Goal: Transaction & Acquisition: Obtain resource

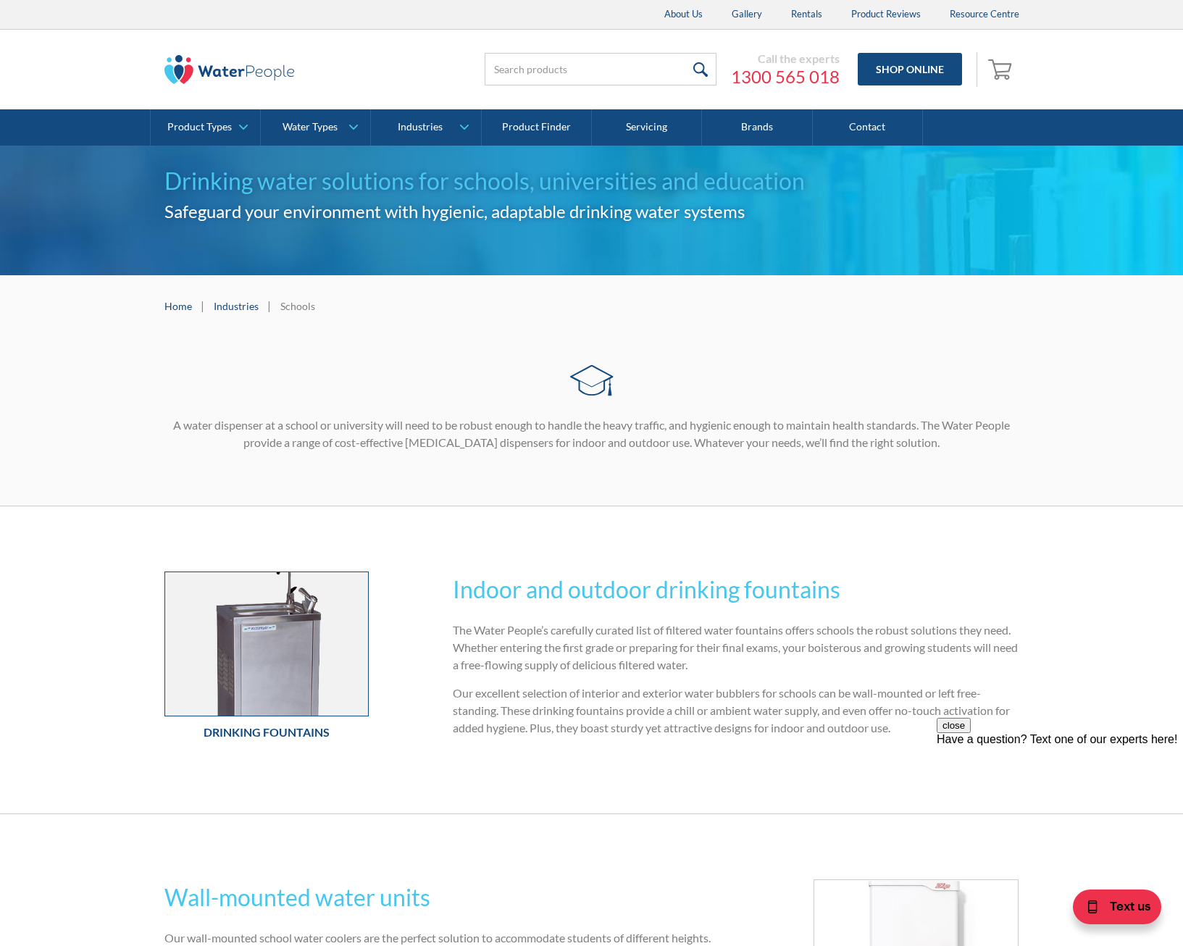
click at [302, 619] on img at bounding box center [267, 643] width 204 height 143
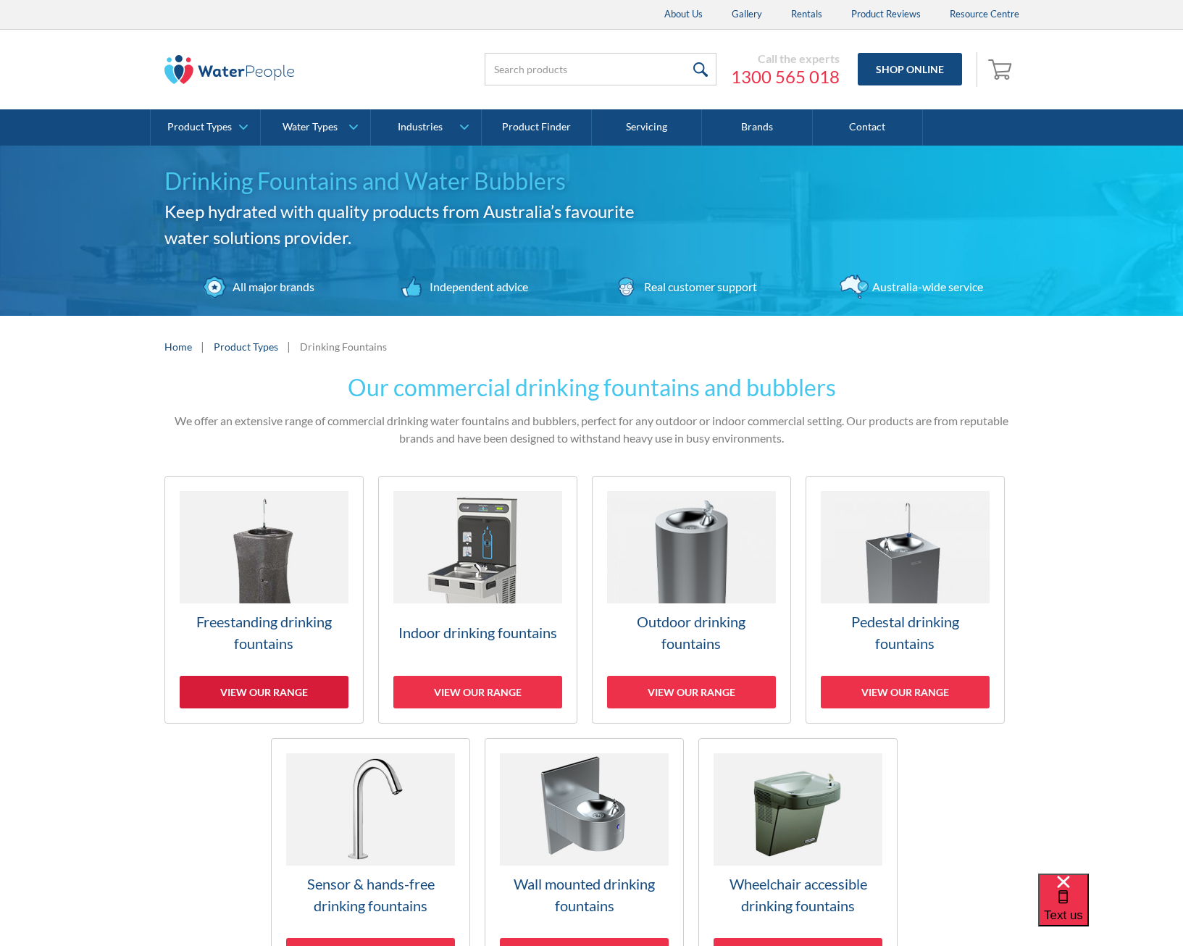
click at [284, 693] on div "View our range" at bounding box center [264, 692] width 169 height 33
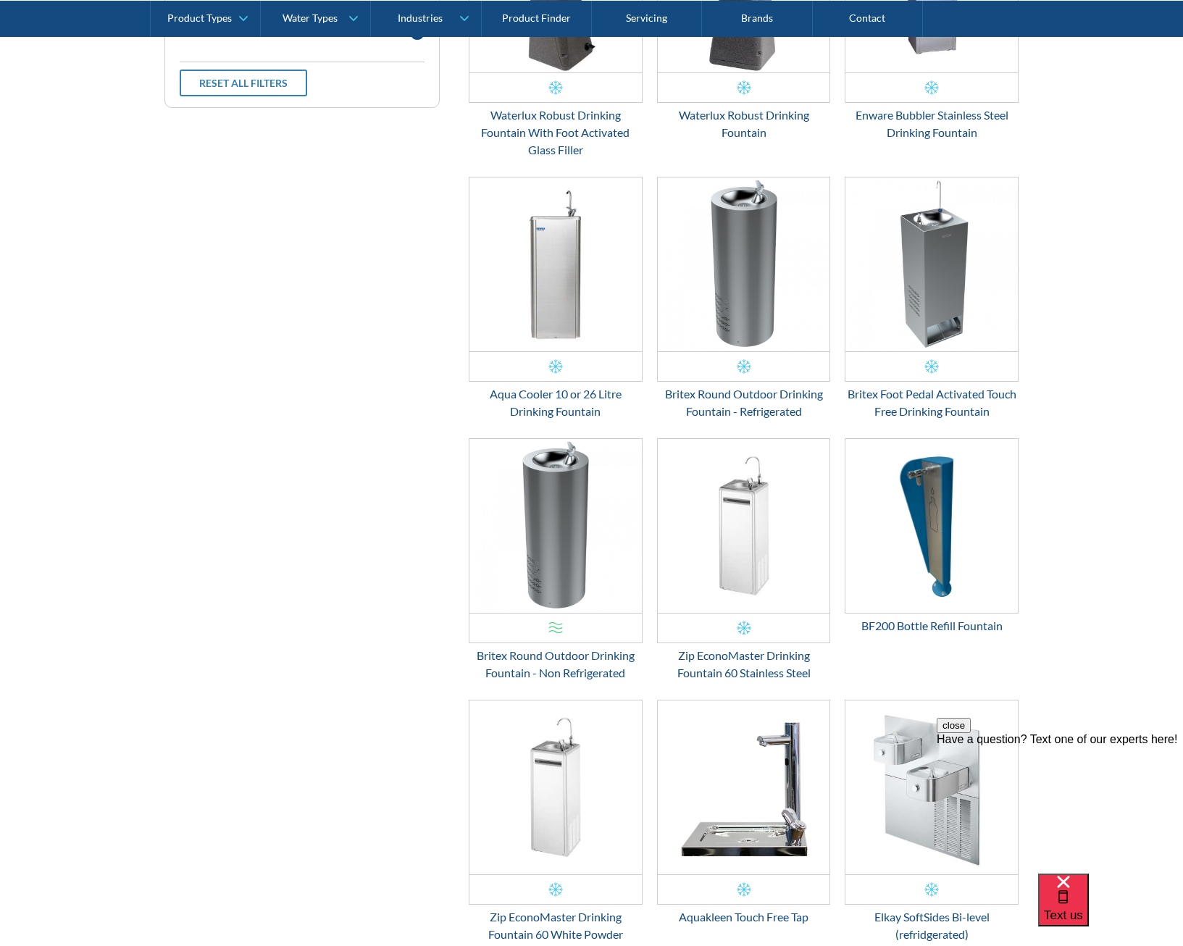
scroll to position [464, 0]
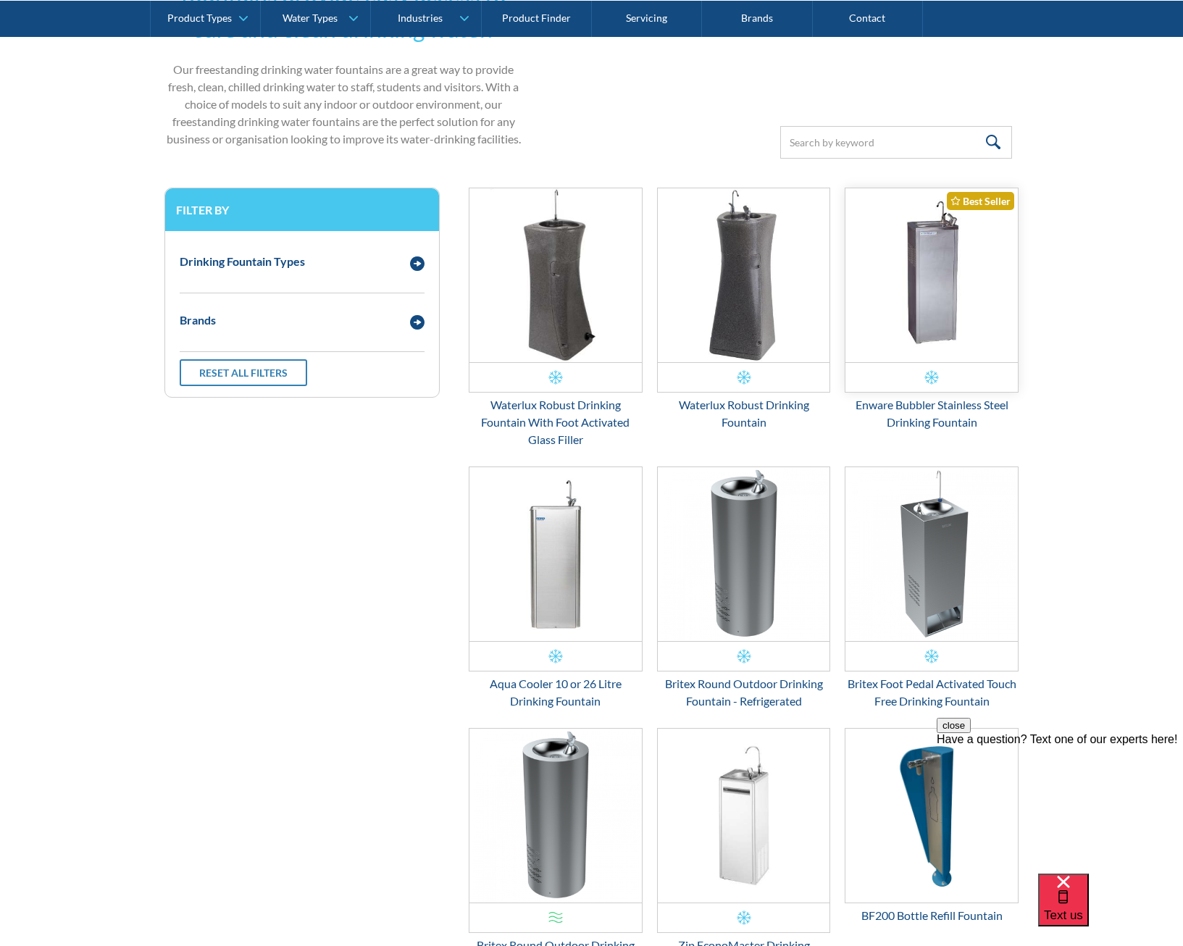
click at [961, 277] on img "Email Form 3" at bounding box center [931, 275] width 172 height 174
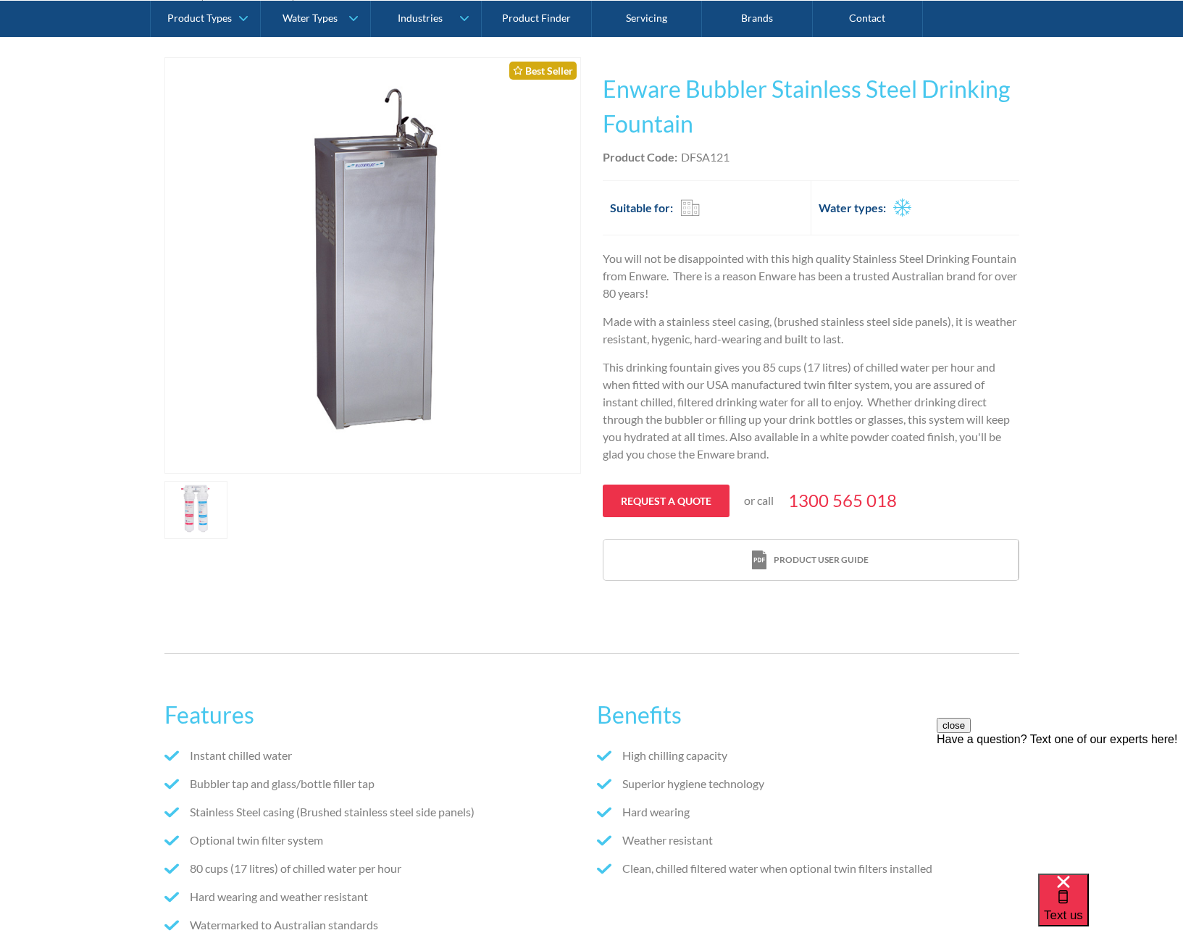
scroll to position [362, 0]
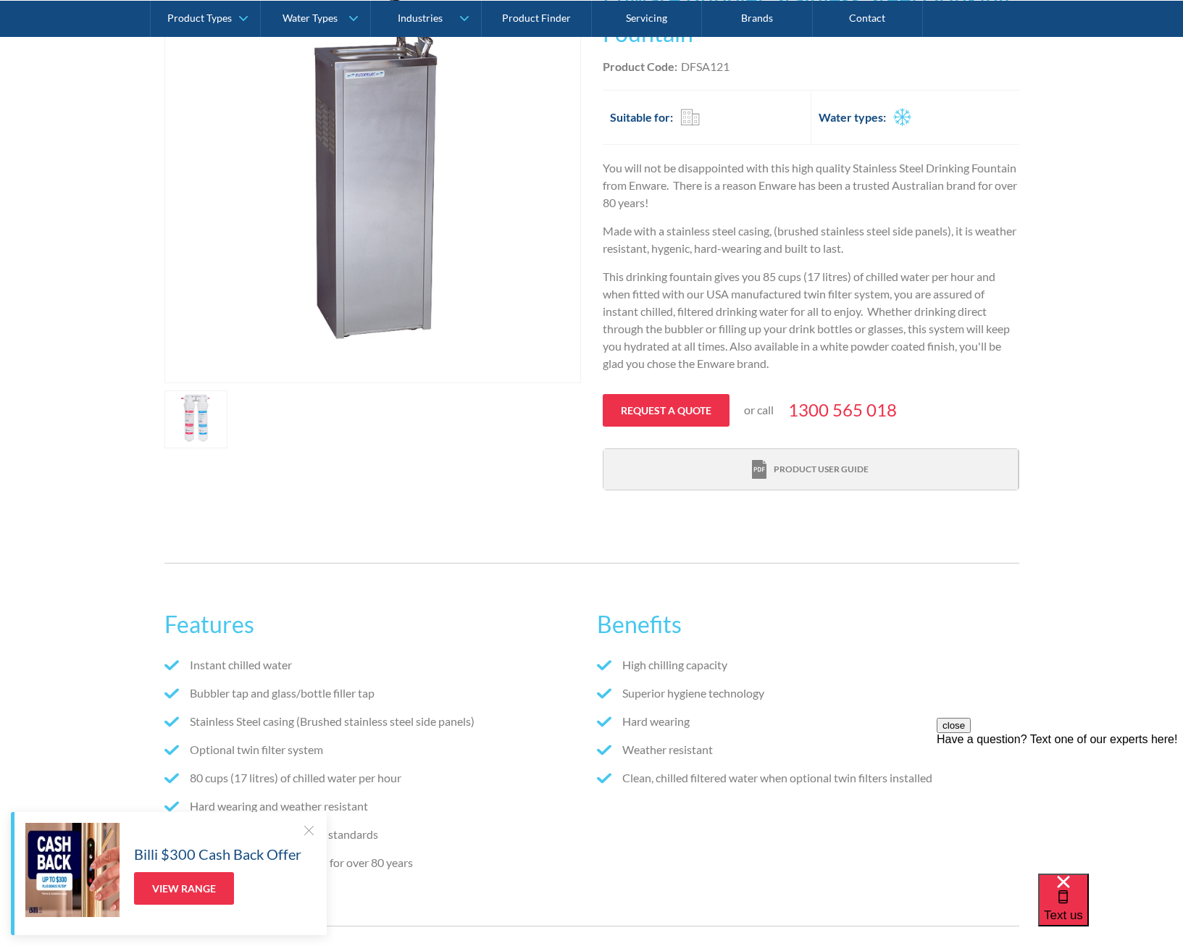
click at [753, 467] on img at bounding box center [759, 470] width 14 height 20
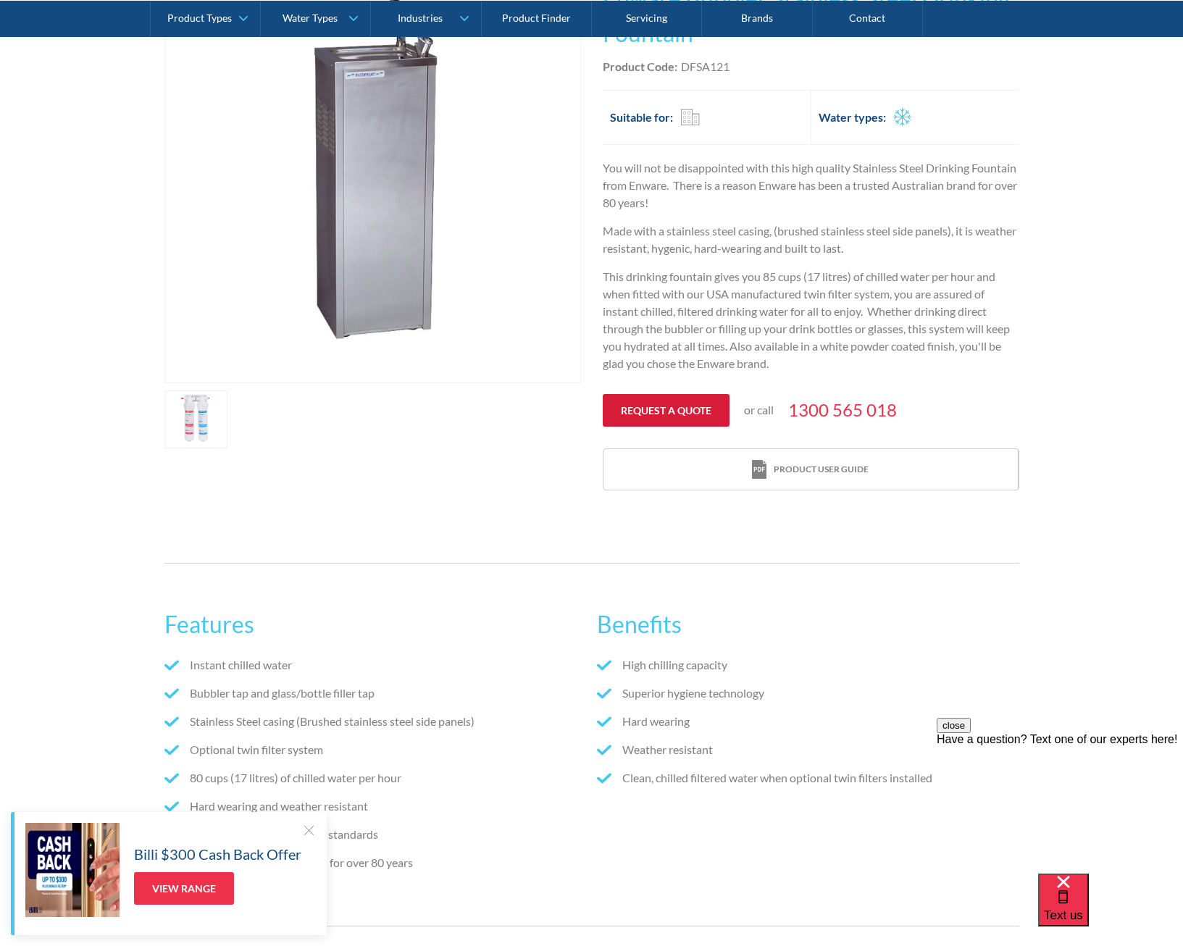
click at [664, 405] on link "Request a quote" at bounding box center [666, 410] width 127 height 33
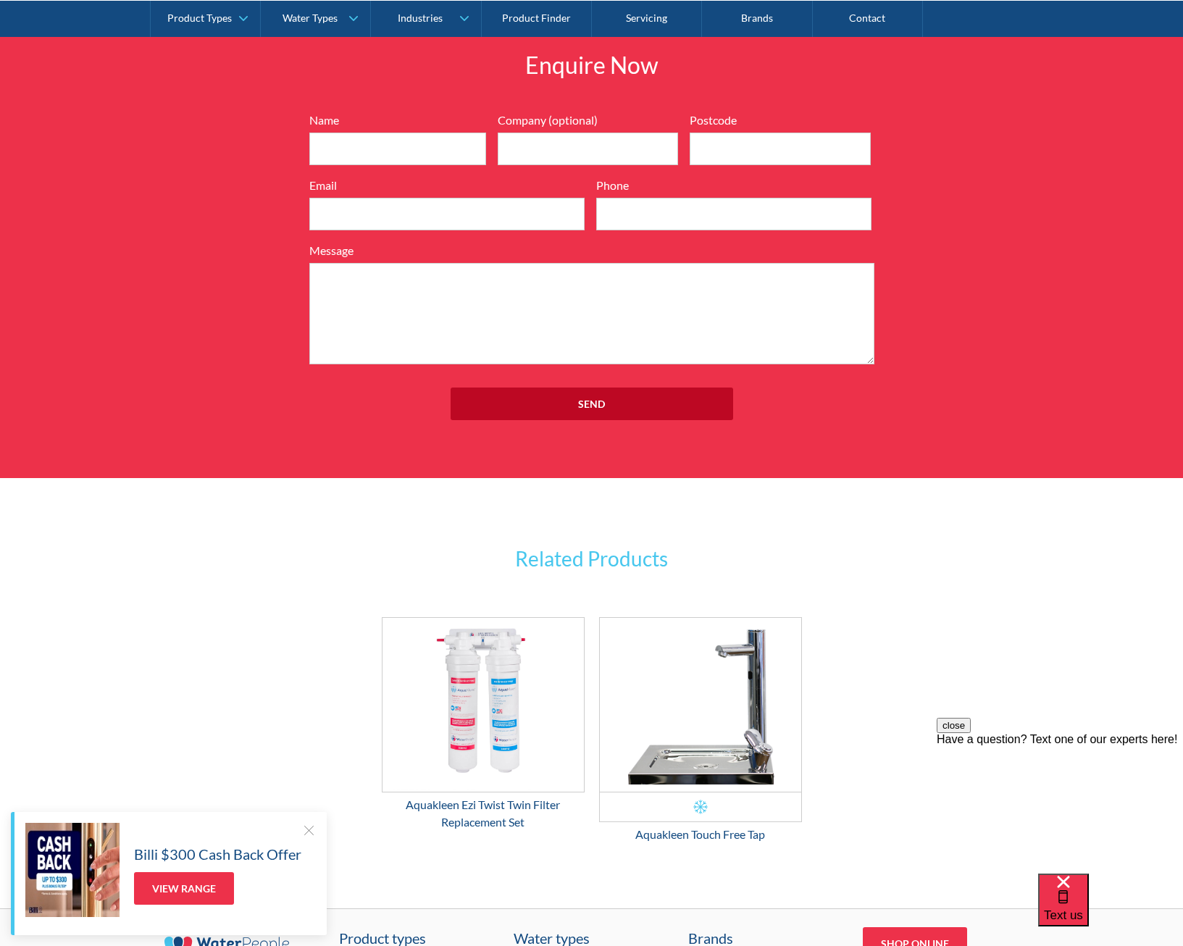
scroll to position [1683, 0]
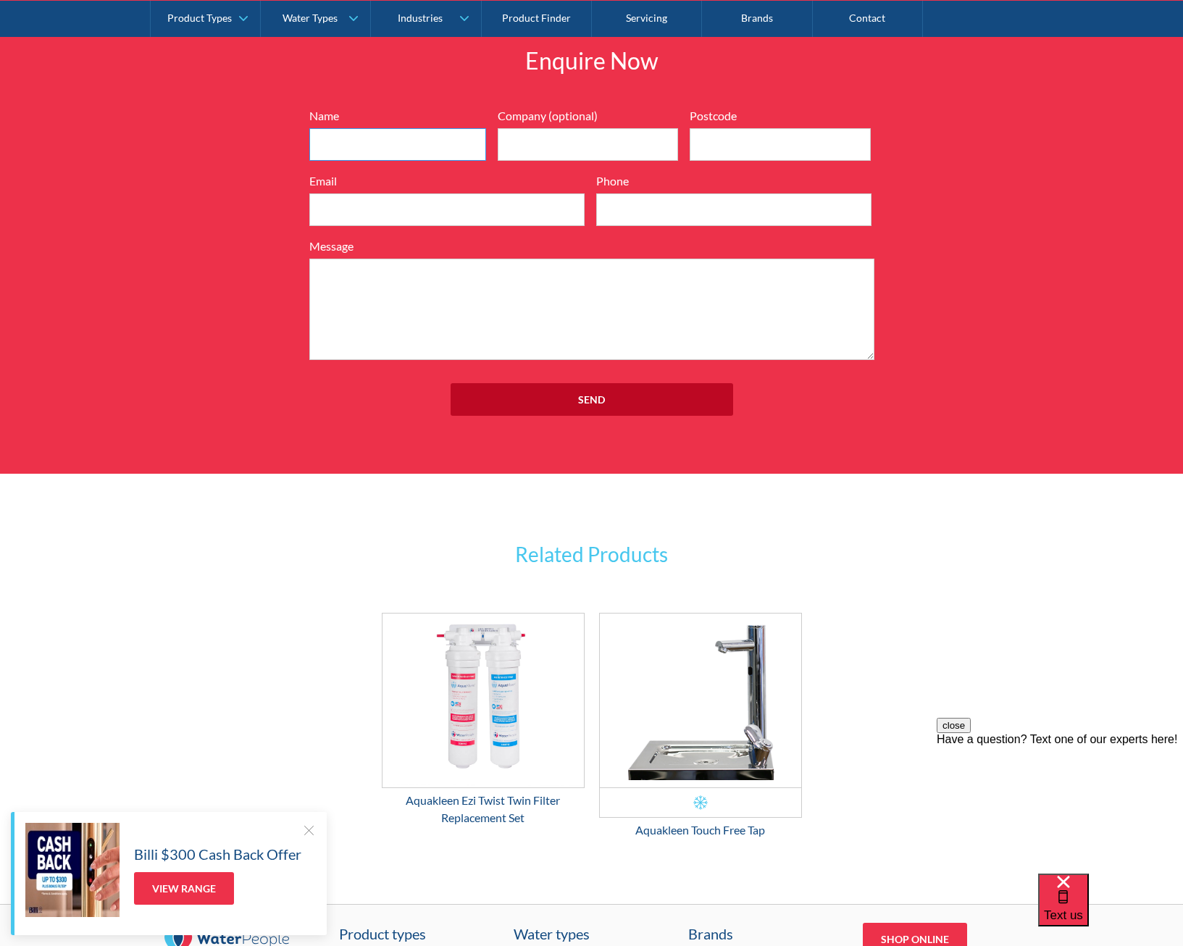
click at [399, 146] on input "Name" at bounding box center [397, 144] width 177 height 33
click at [403, 151] on input "Name" at bounding box center [397, 144] width 177 height 33
type input "Chrystal"
type input "Kings Outside School Hours Care"
type input "4227"
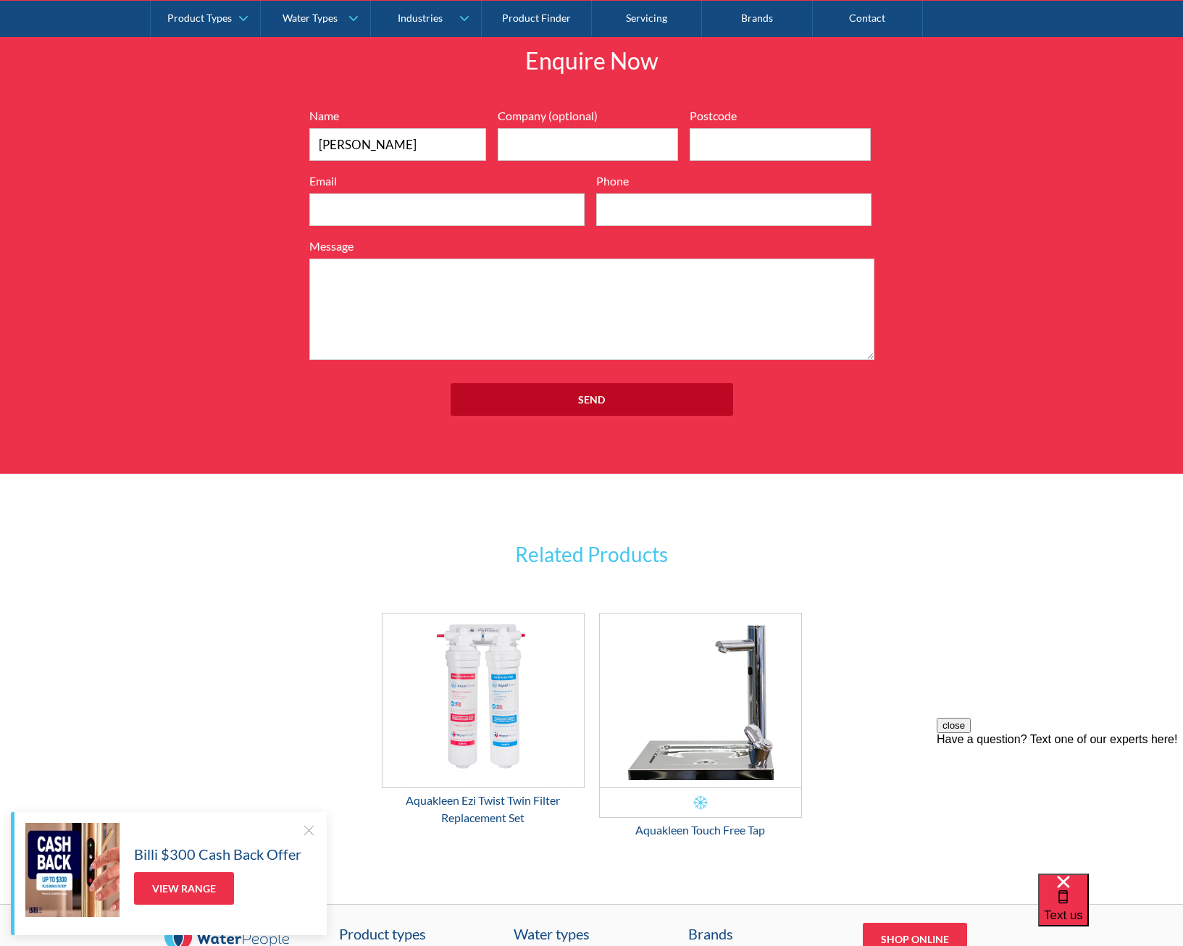
type input "chrystal.mills@kings.org.au"
type input "0488298136"
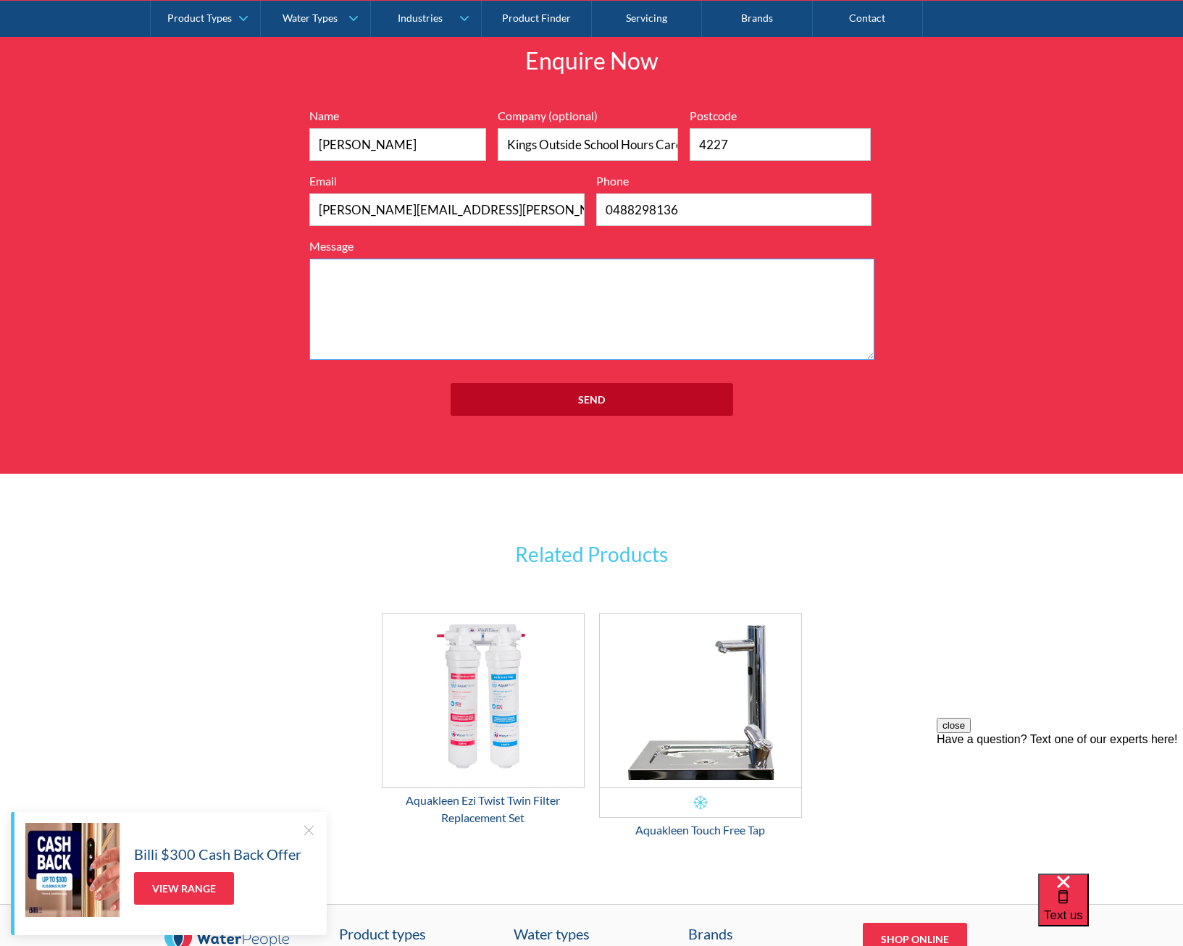
click at [512, 298] on textarea "Message" at bounding box center [591, 309] width 565 height 101
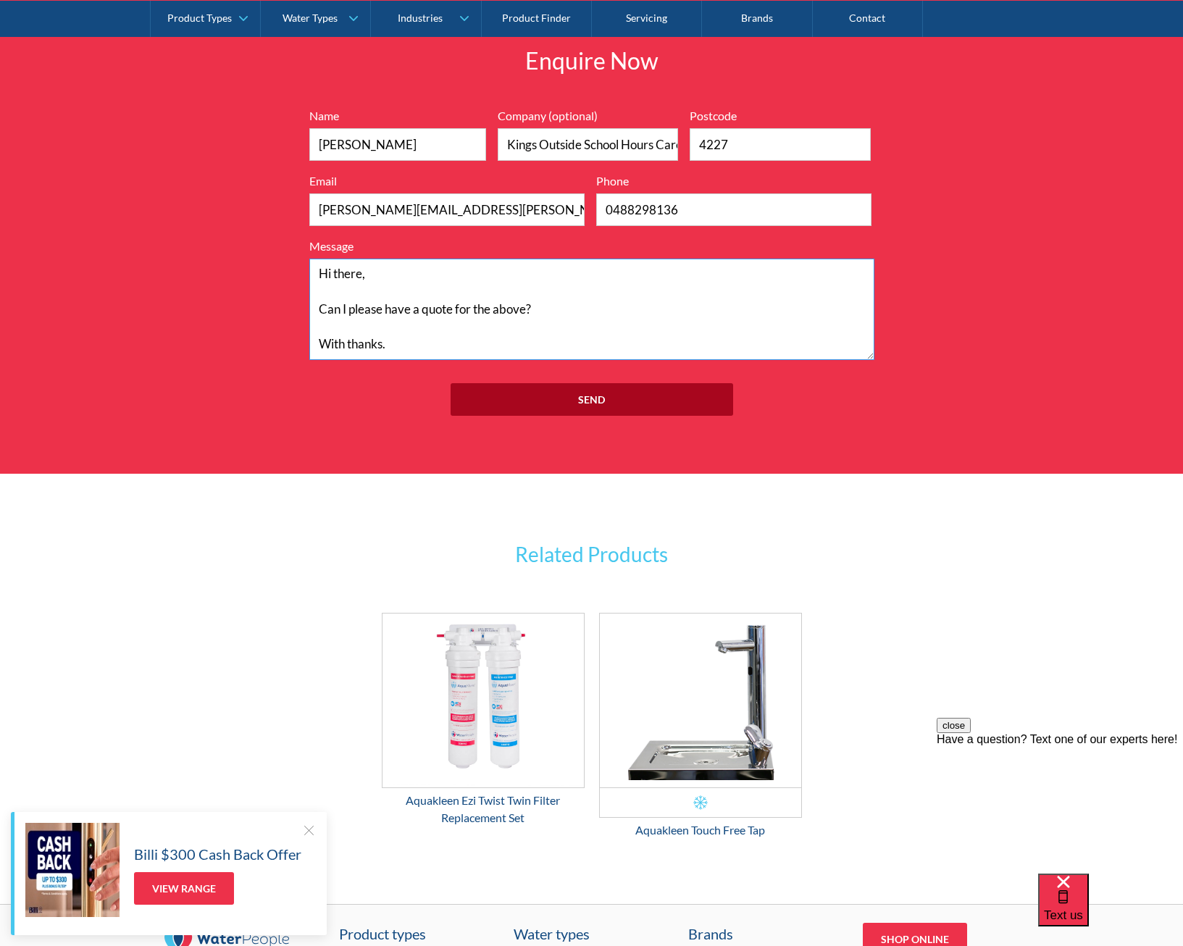
type textarea "Hi there, Can I please have a quote for the above? With thanks."
click at [613, 416] on input "Send" at bounding box center [592, 399] width 283 height 33
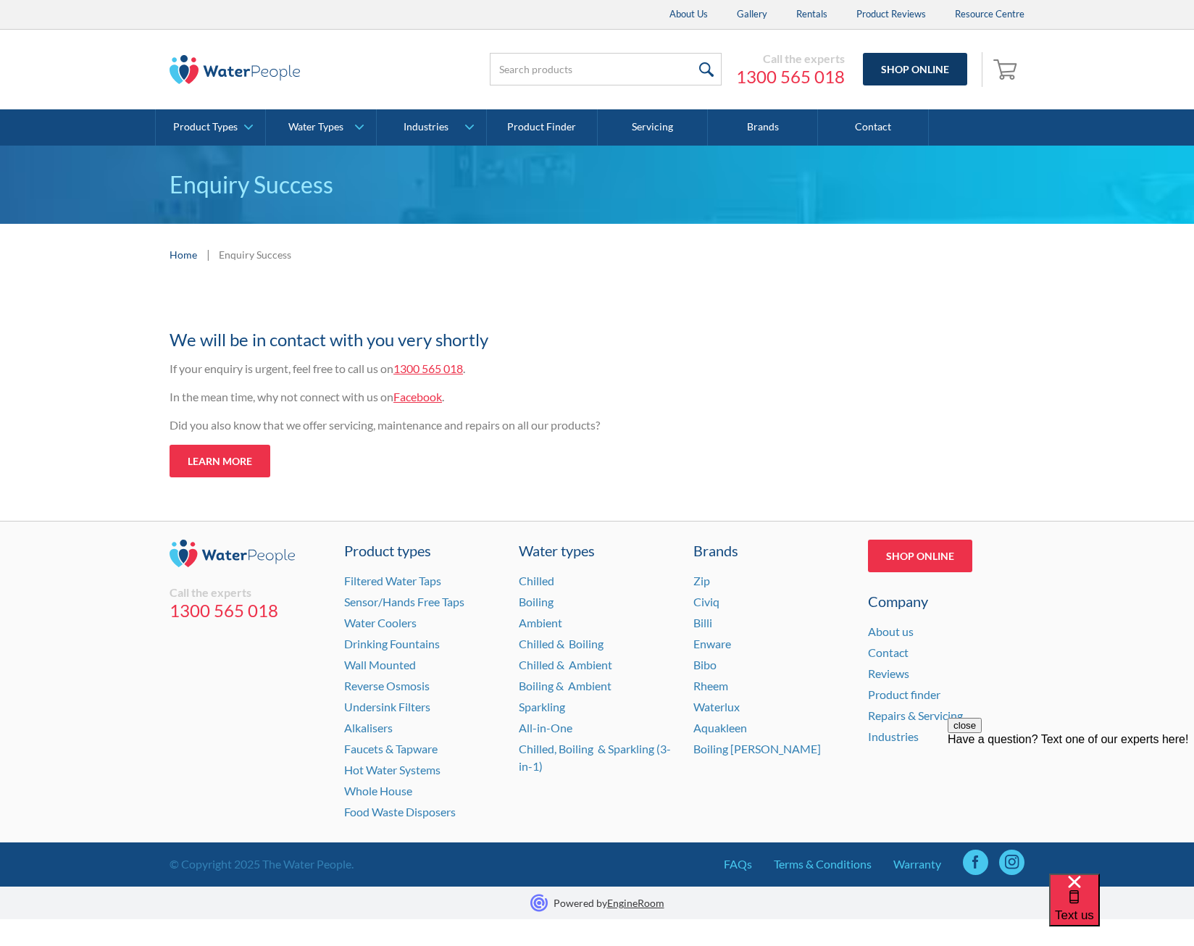
click at [926, 66] on link "Shop Online" at bounding box center [915, 69] width 104 height 33
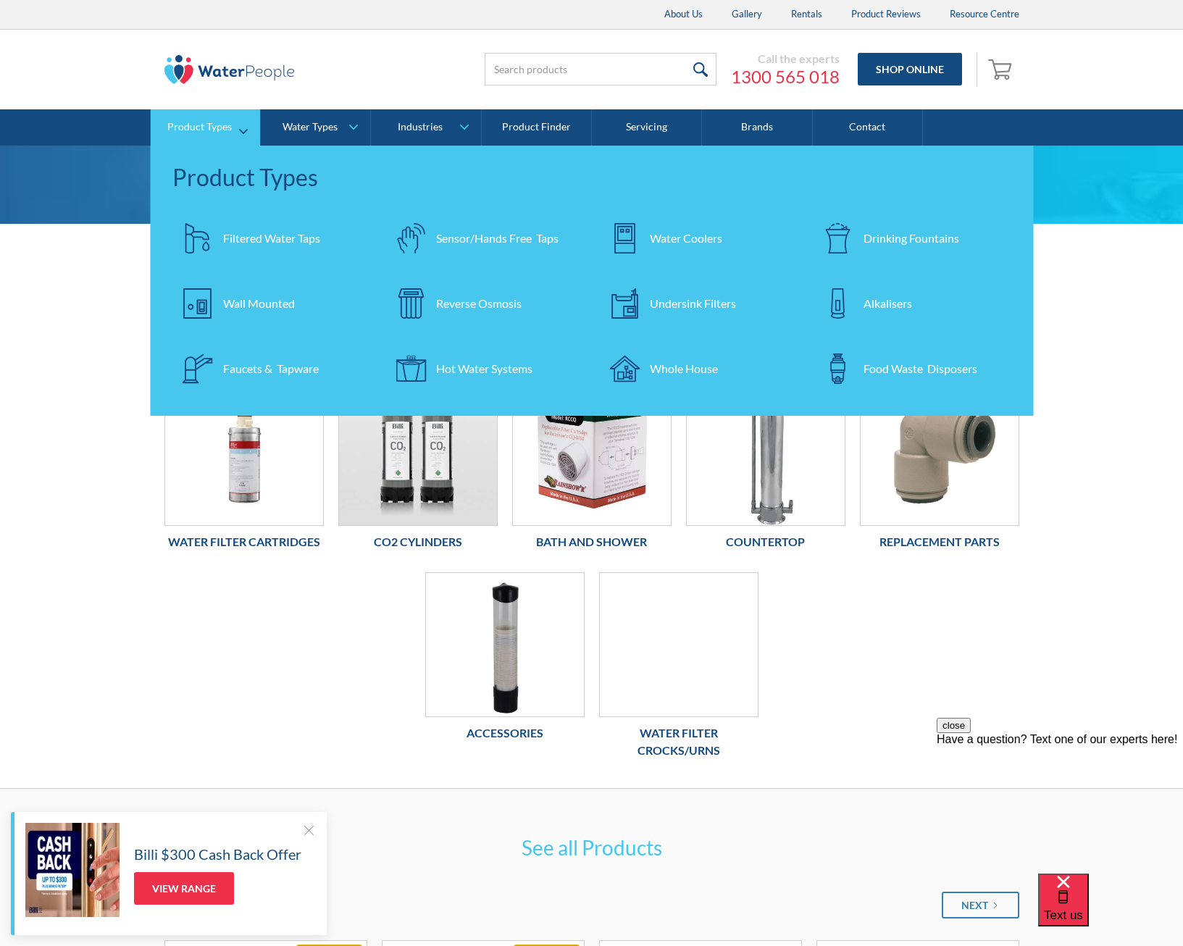
click at [895, 232] on div "Drinking Fountains" at bounding box center [911, 238] width 96 height 17
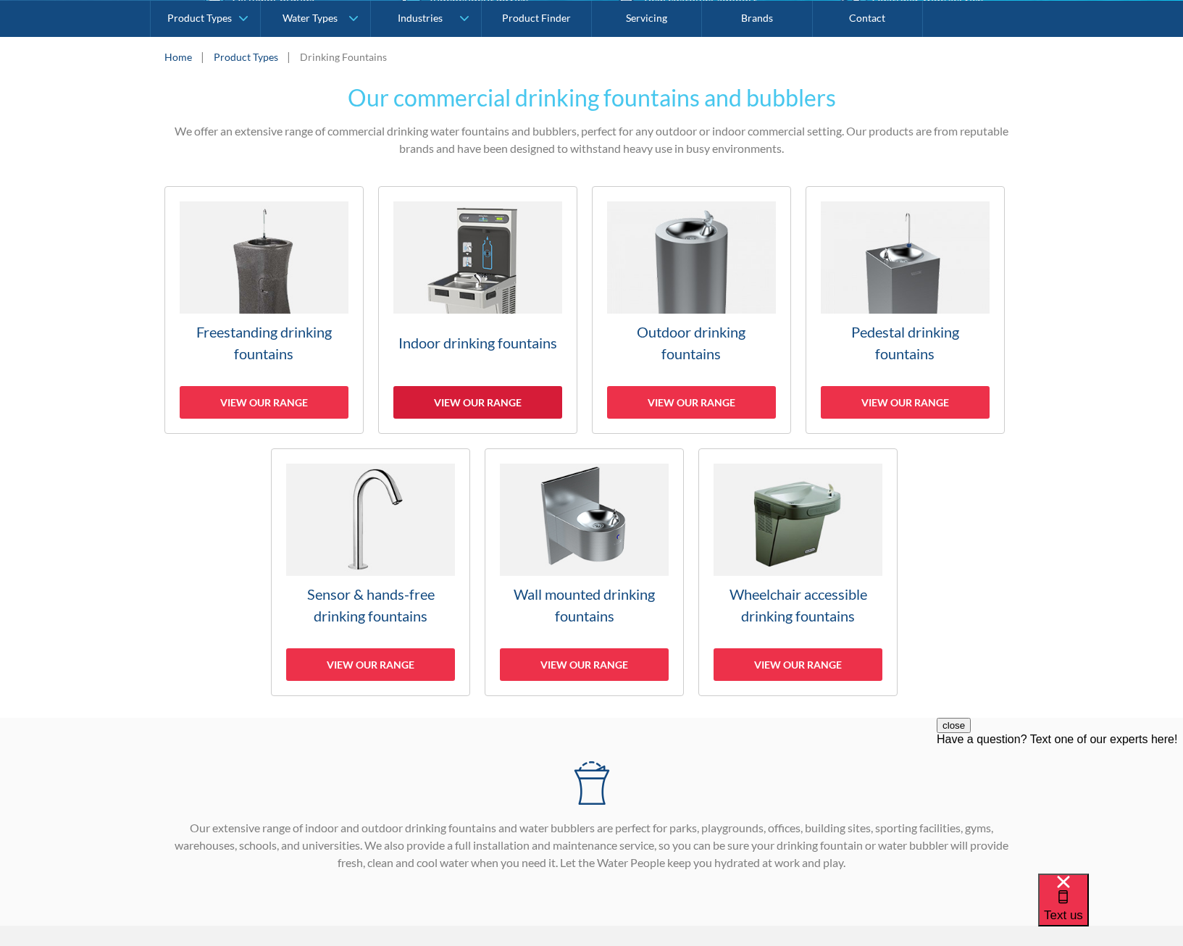
click at [448, 400] on div "View our range" at bounding box center [477, 402] width 169 height 33
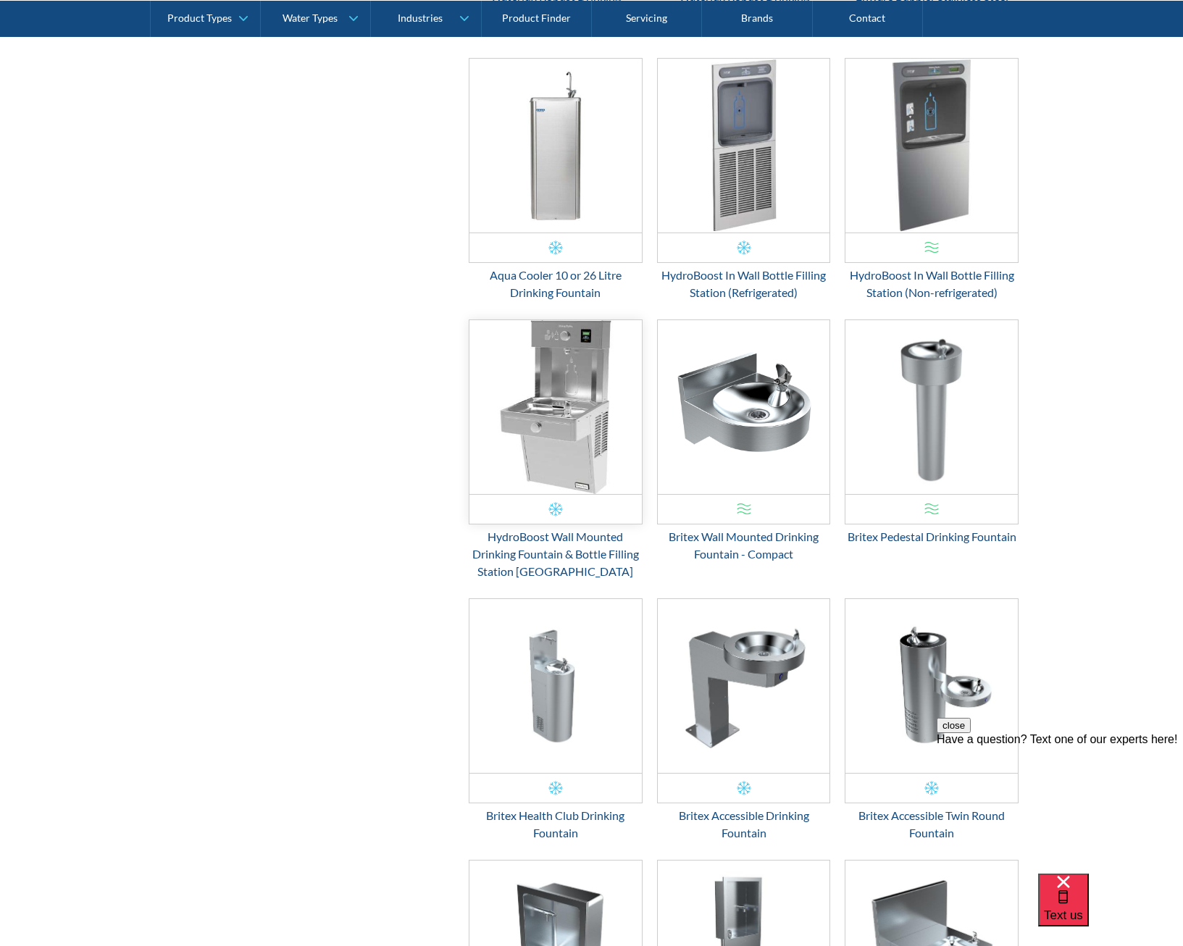
scroll to position [858, 0]
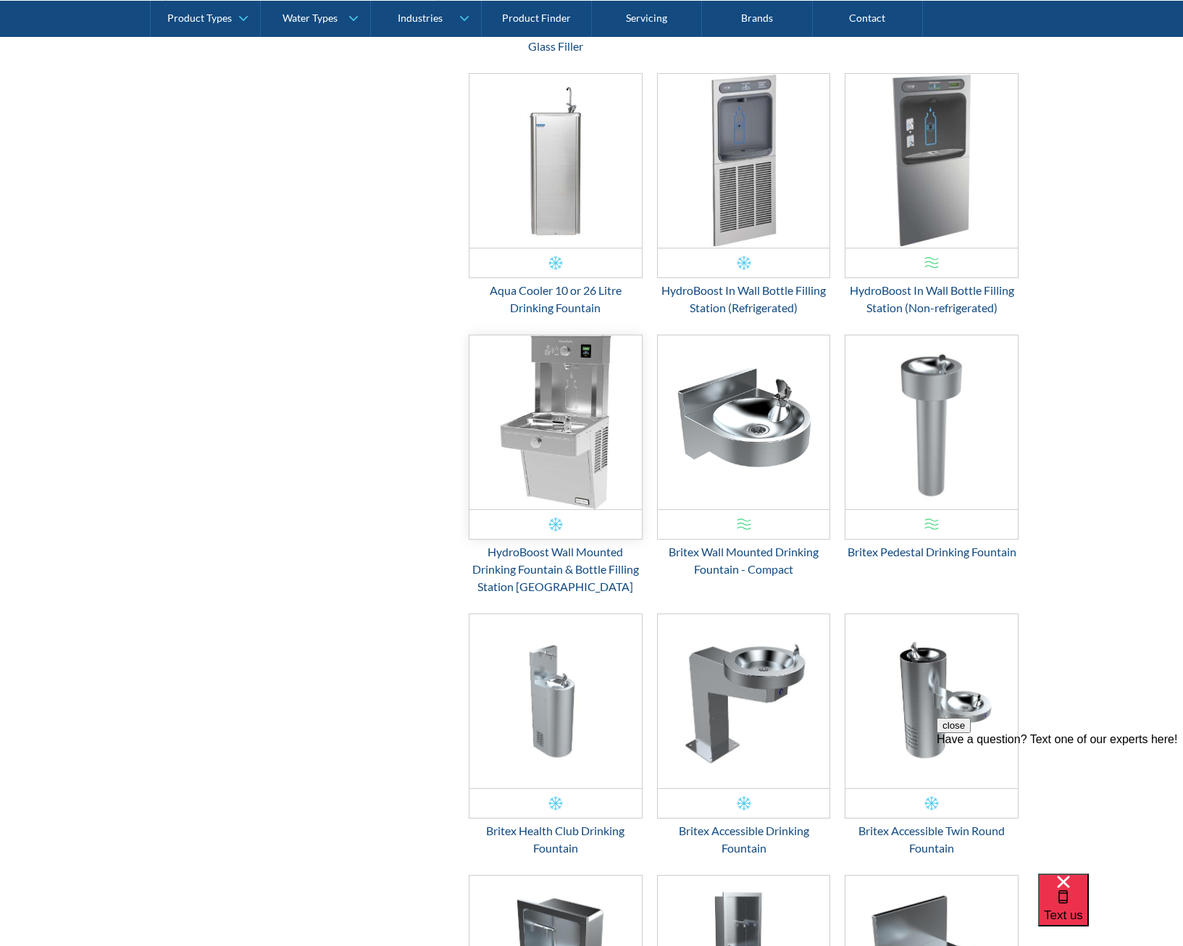
click at [539, 425] on img "Email Form 3" at bounding box center [555, 422] width 172 height 174
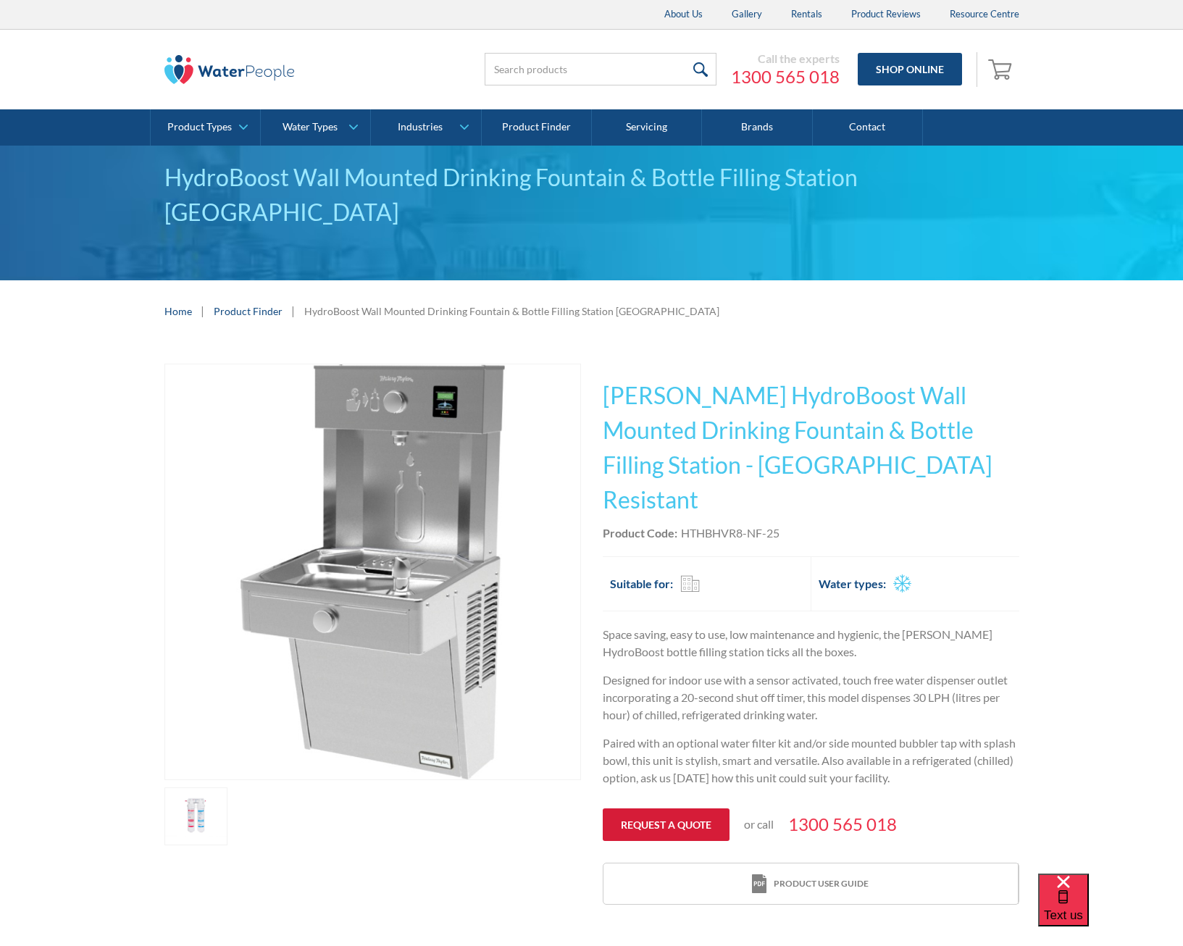
click at [673, 808] on link "Request a quote" at bounding box center [666, 824] width 127 height 33
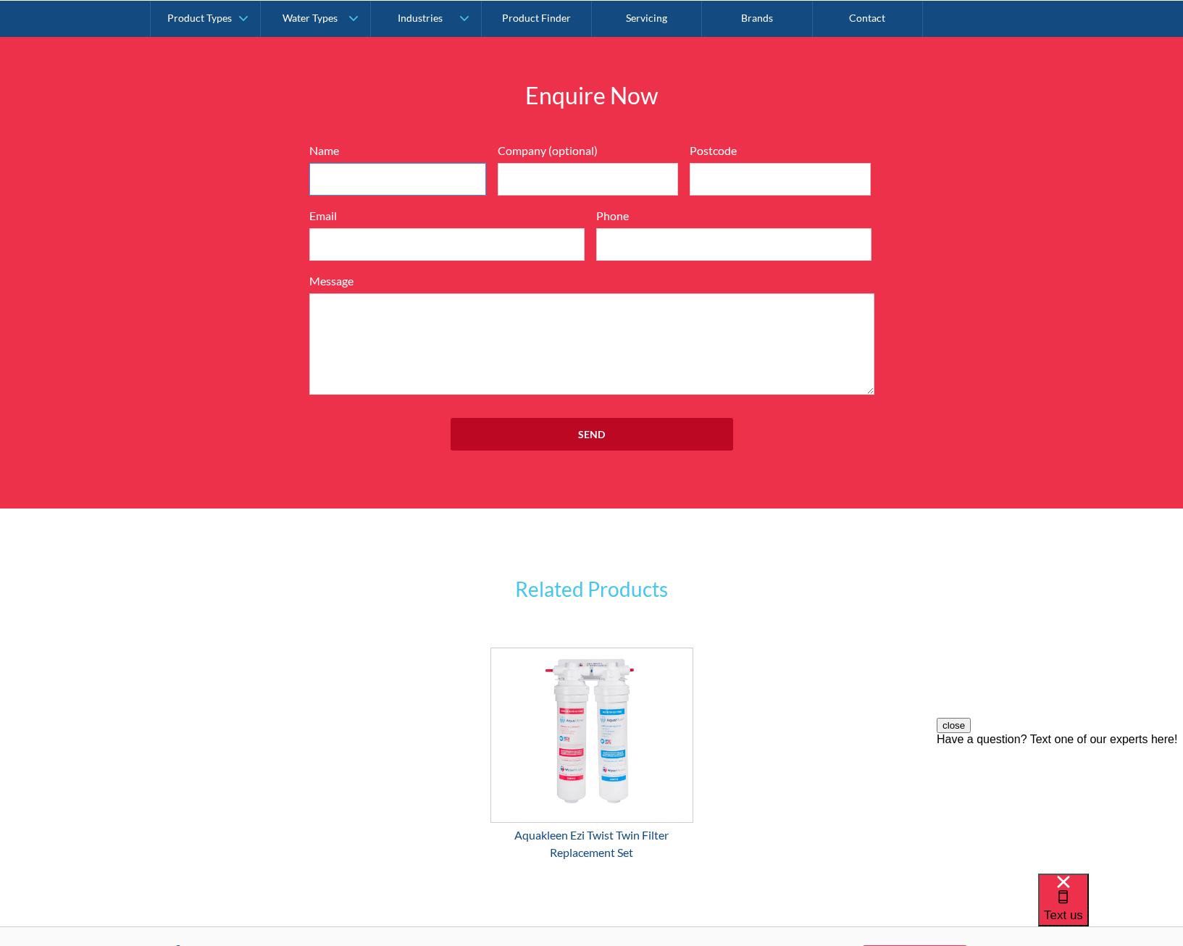
click at [410, 163] on input "Name" at bounding box center [397, 179] width 177 height 33
type input "Chrystal"
type input "Kings Outside School Hours Care"
type input "4227"
type input "chrystal.mills@kings.org.au"
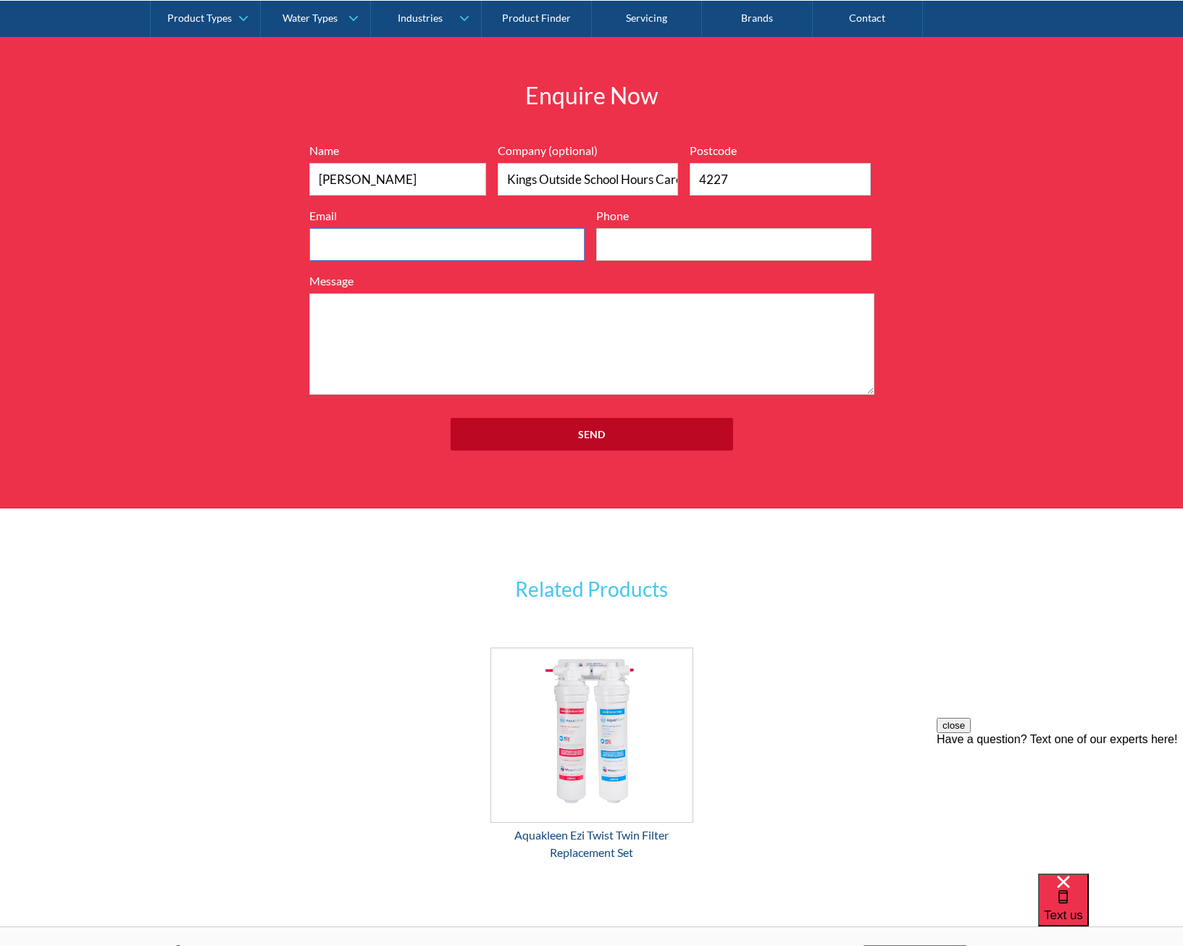
type input "0488298136"
click at [1105, 746] on div "Have a question? Text one of our experts here!" at bounding box center [1060, 739] width 246 height 13
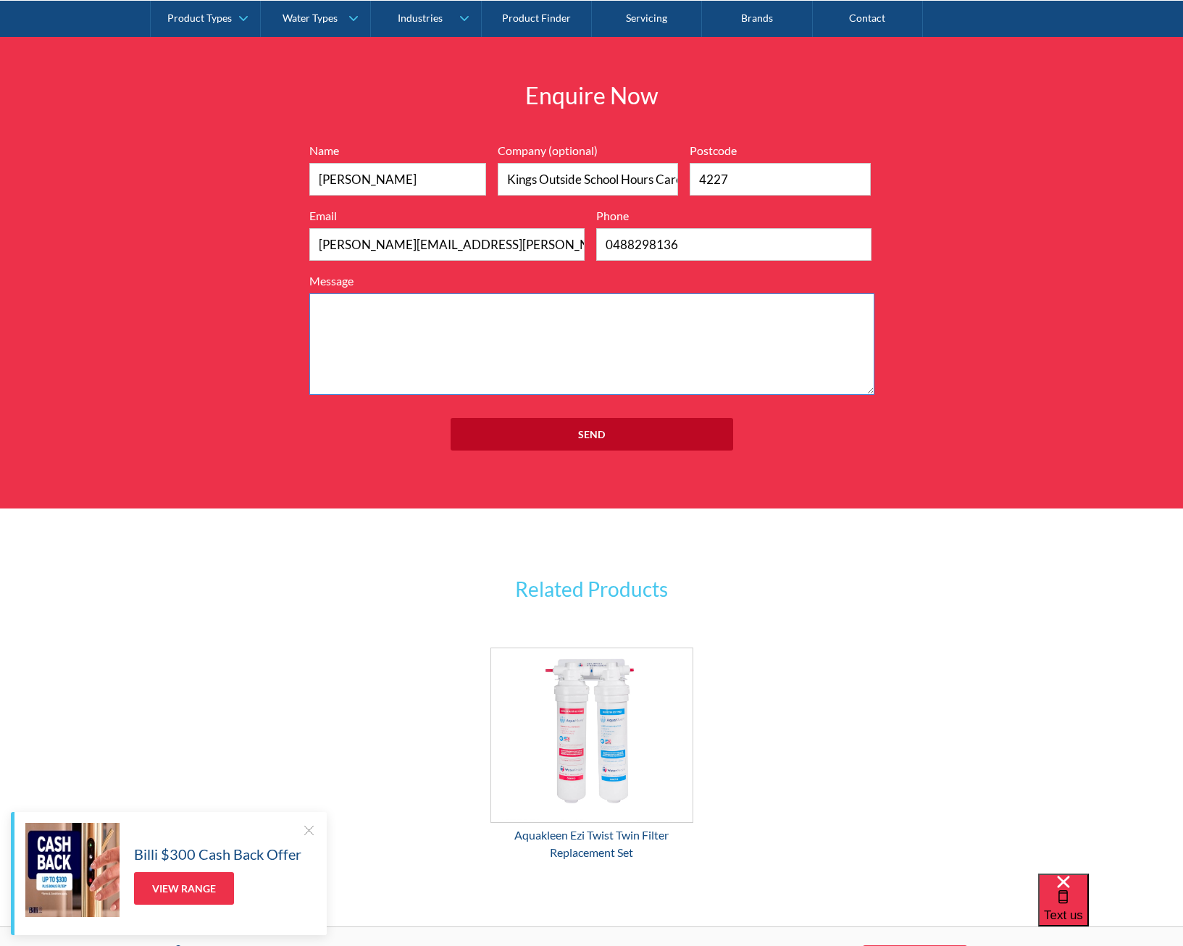
click at [535, 310] on textarea "Message" at bounding box center [591, 343] width 565 height 101
type textarea "Hi there, Can I please have a quote. With thanks"
click at [645, 418] on input "Send" at bounding box center [592, 434] width 283 height 33
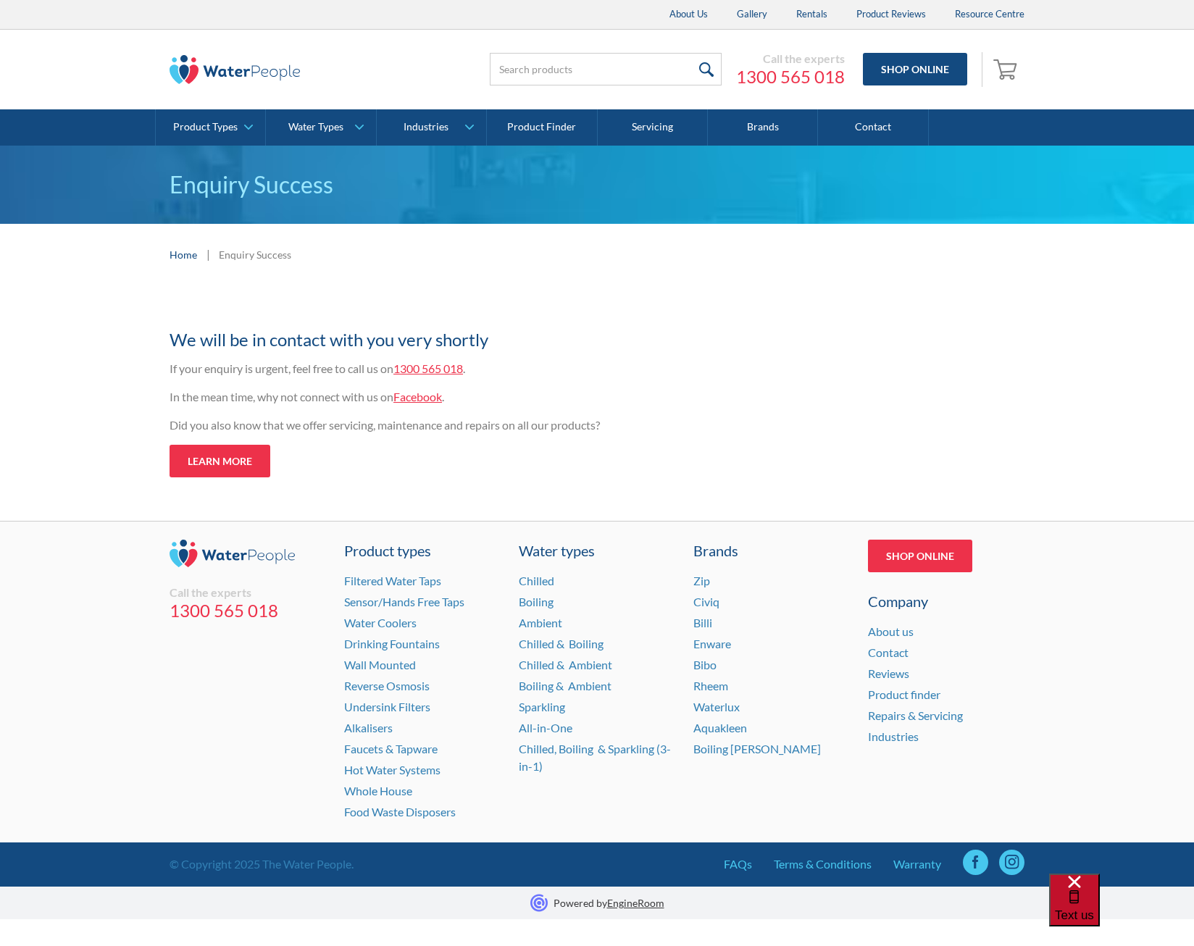
click at [1094, 911] on span "Text us" at bounding box center [1074, 915] width 39 height 14
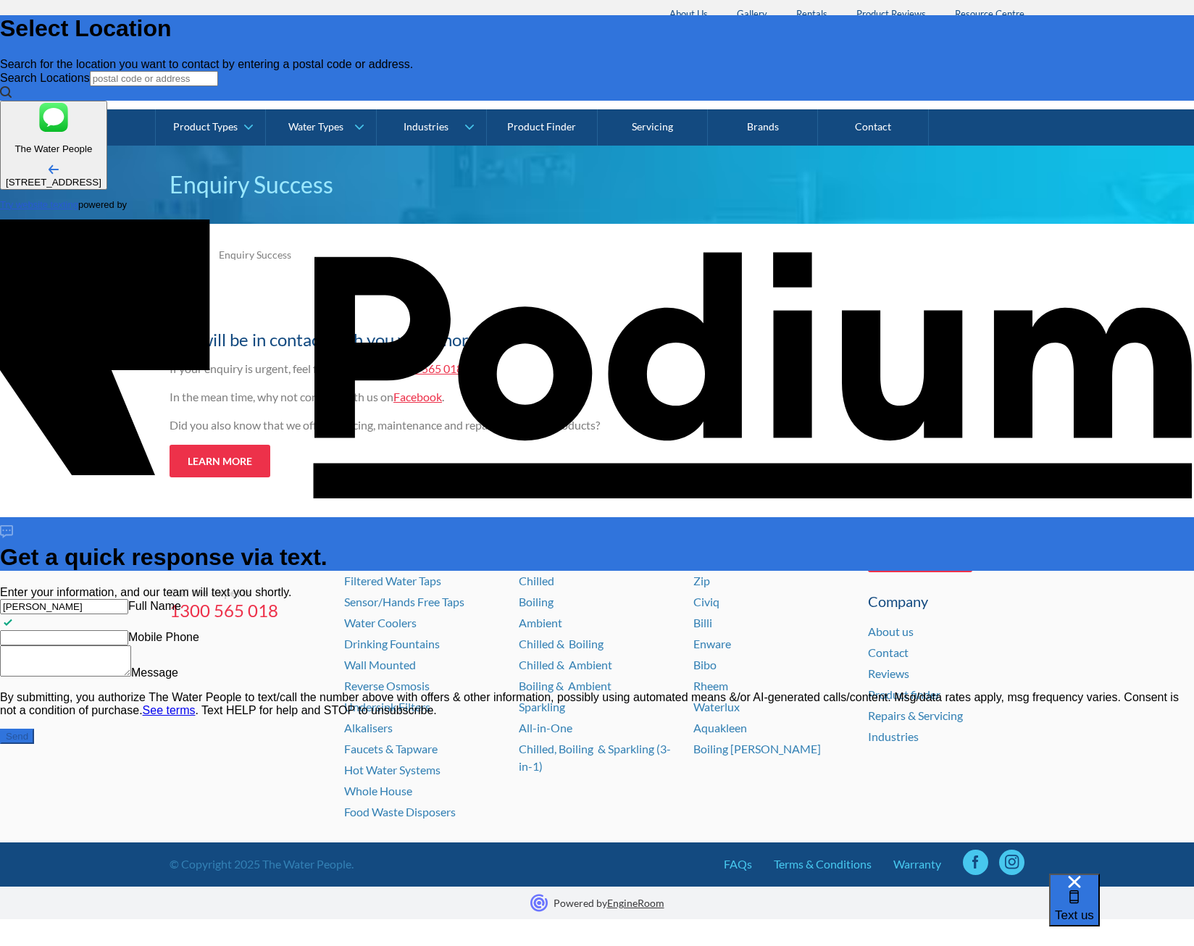
type input "[PERSON_NAME]"
click at [1039, 599] on div "[PERSON_NAME] Full Name Mobile Phone Message" at bounding box center [597, 639] width 1194 height 80
click at [128, 630] on Phone "Mobile Phone" at bounding box center [64, 637] width 128 height 15
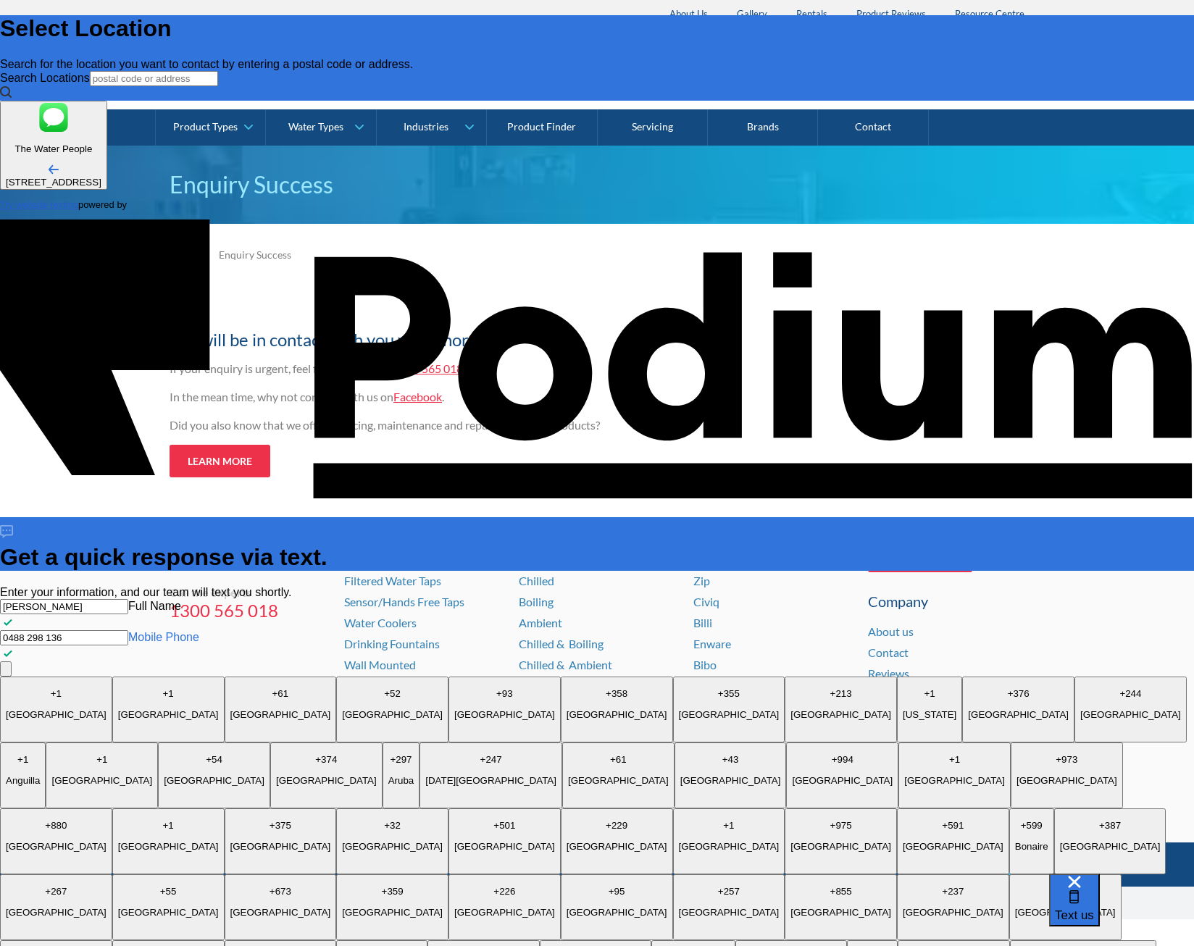
type Phone "0488 298 136"
type textarea "x"
type textarea "Hi"
type textarea "x"
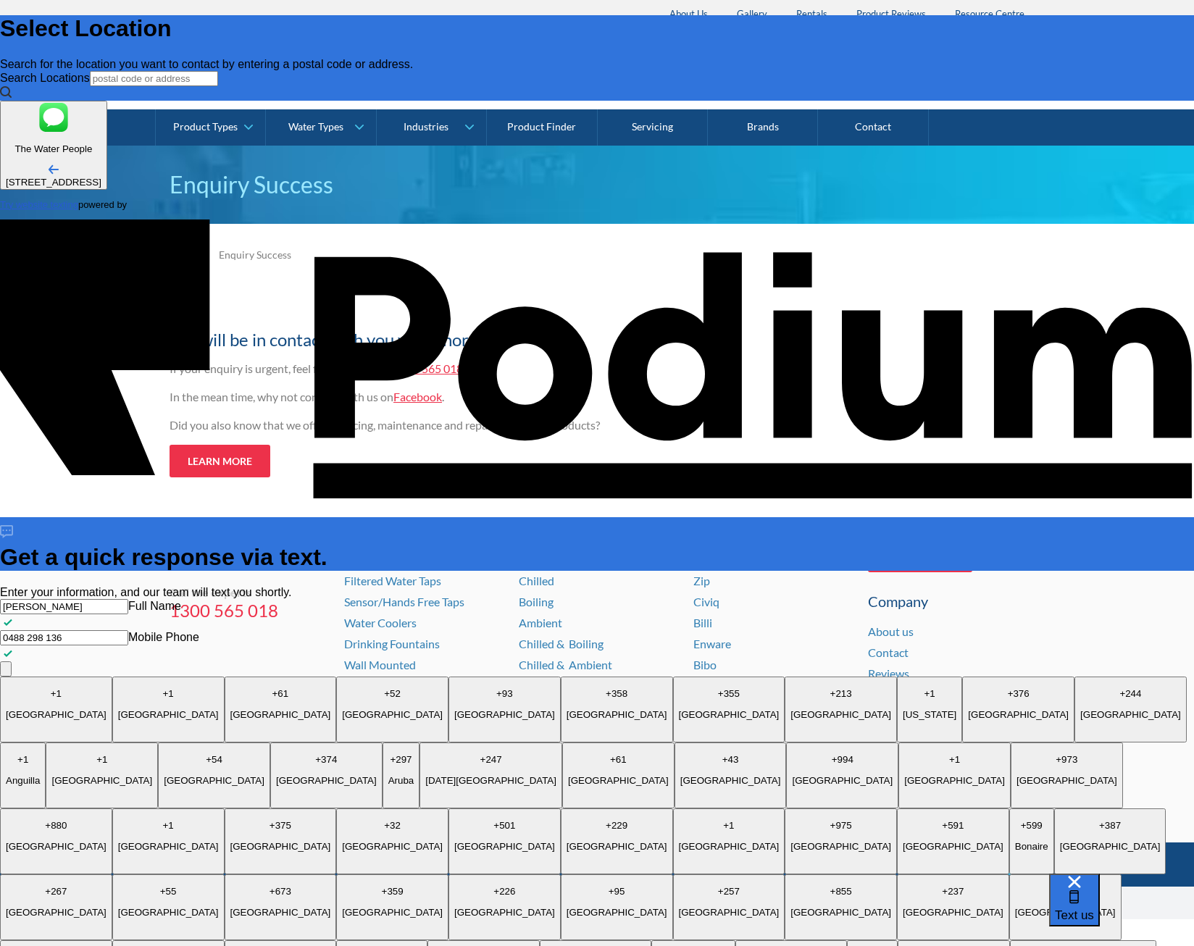
type textarea "Hi th"
type textarea "x"
type textarea "Hi ther"
type textarea "x"
type textarea "Hi there"
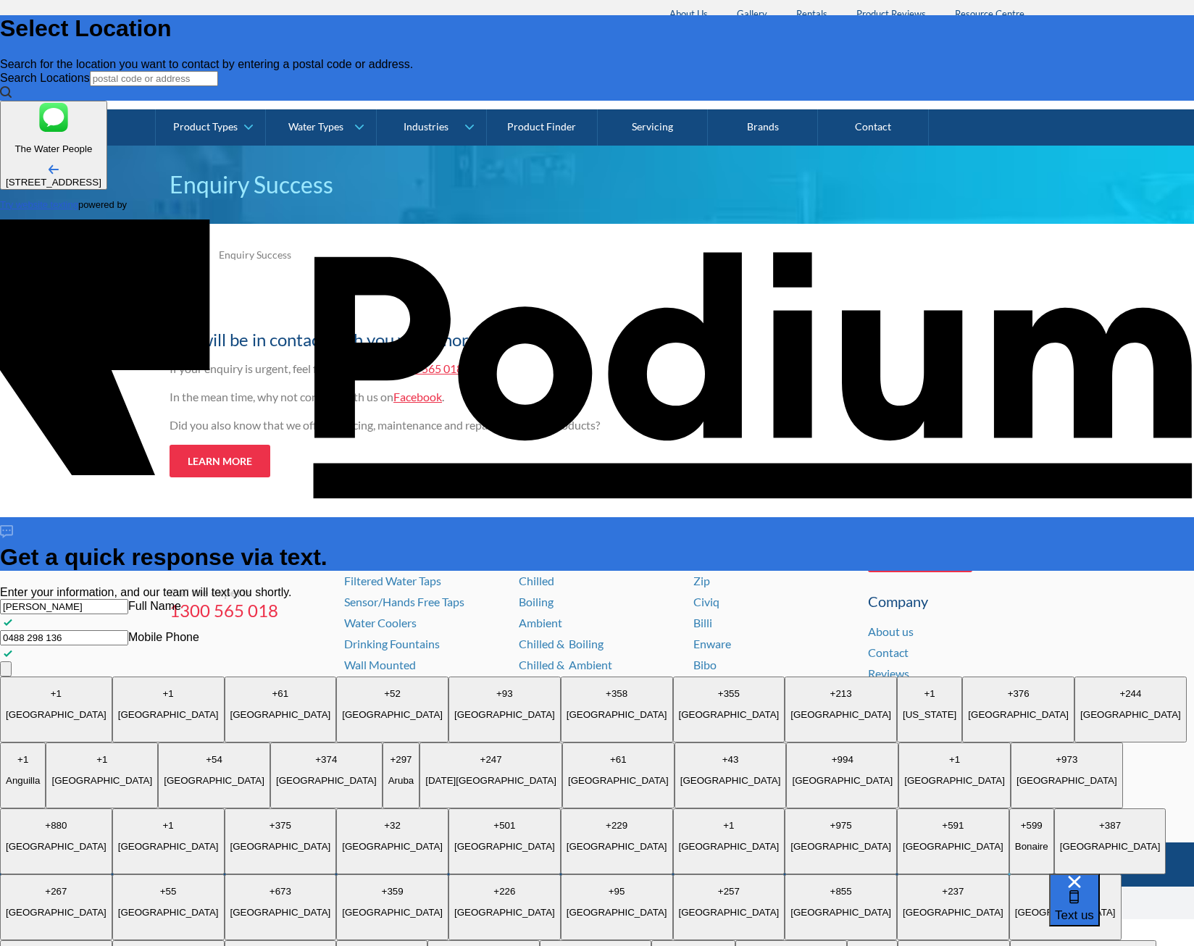
type textarea "x"
type textarea "Hi there,"
type textarea "x"
type textarea "Hi there, [GEOGRAPHIC_DATA]"
type textarea "x"
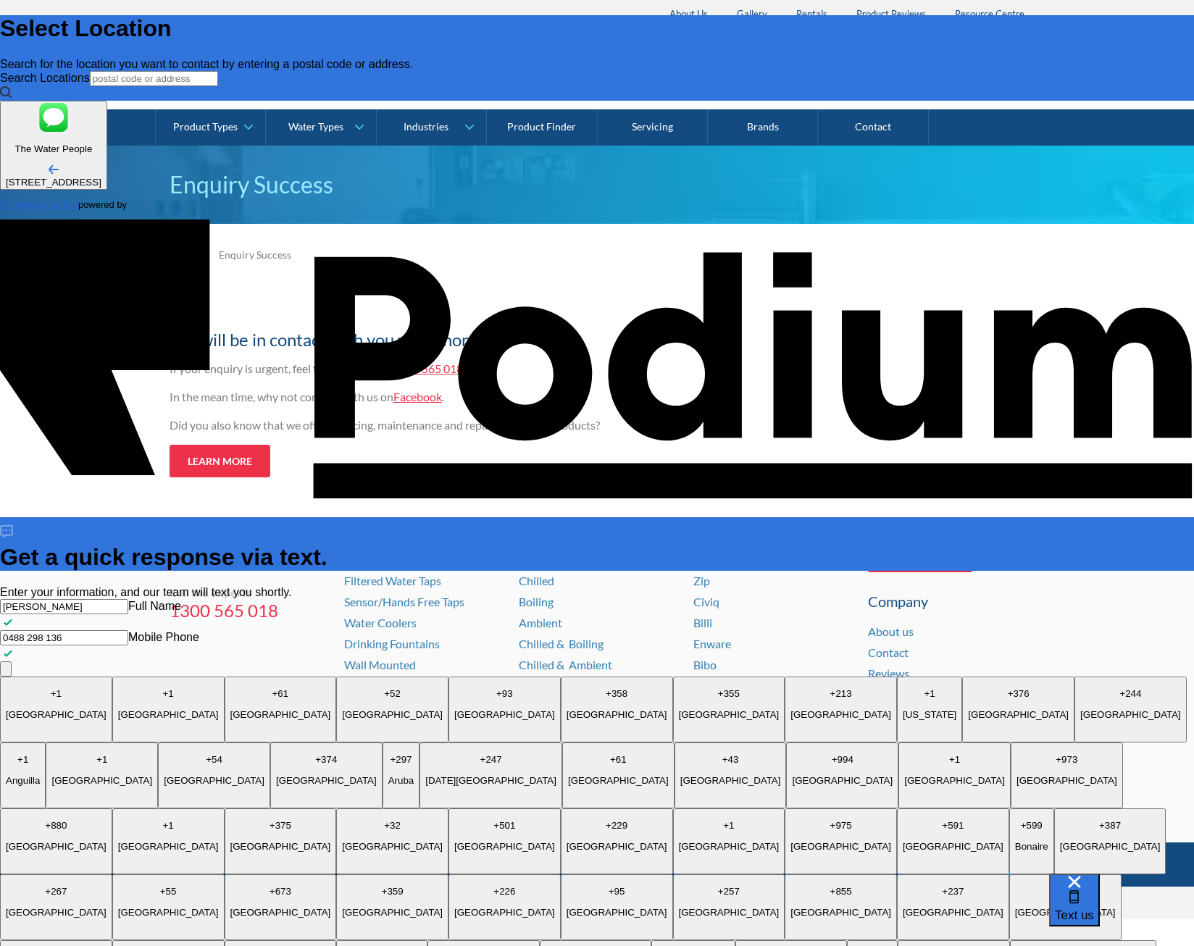
type textarea "Hi there, can"
type textarea "x"
type textarea "Hi there, can"
type textarea "x"
type textarea "Hi there, can I"
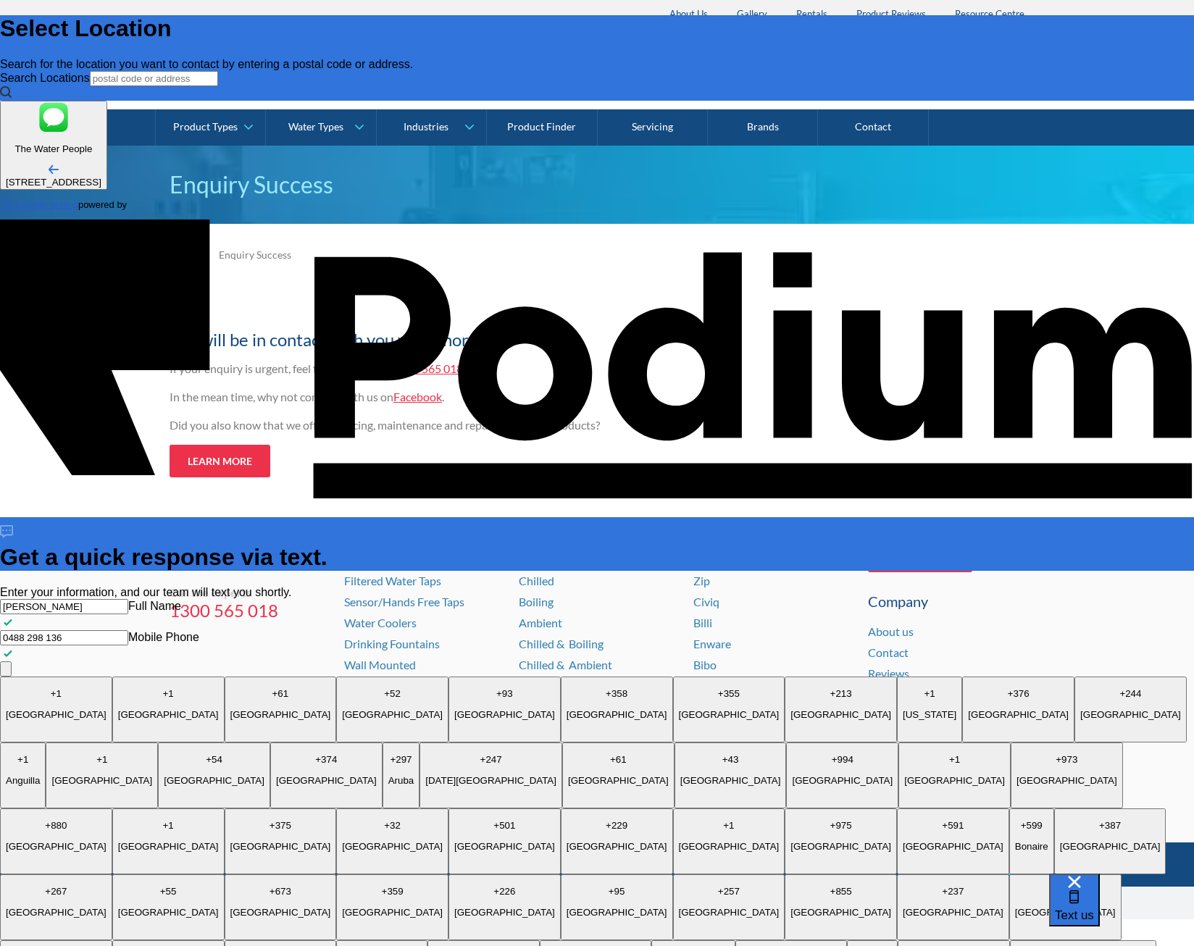
type textarea "x"
type textarea "Hi there, can I l"
type textarea "Hi there, can I le"
type textarea "x"
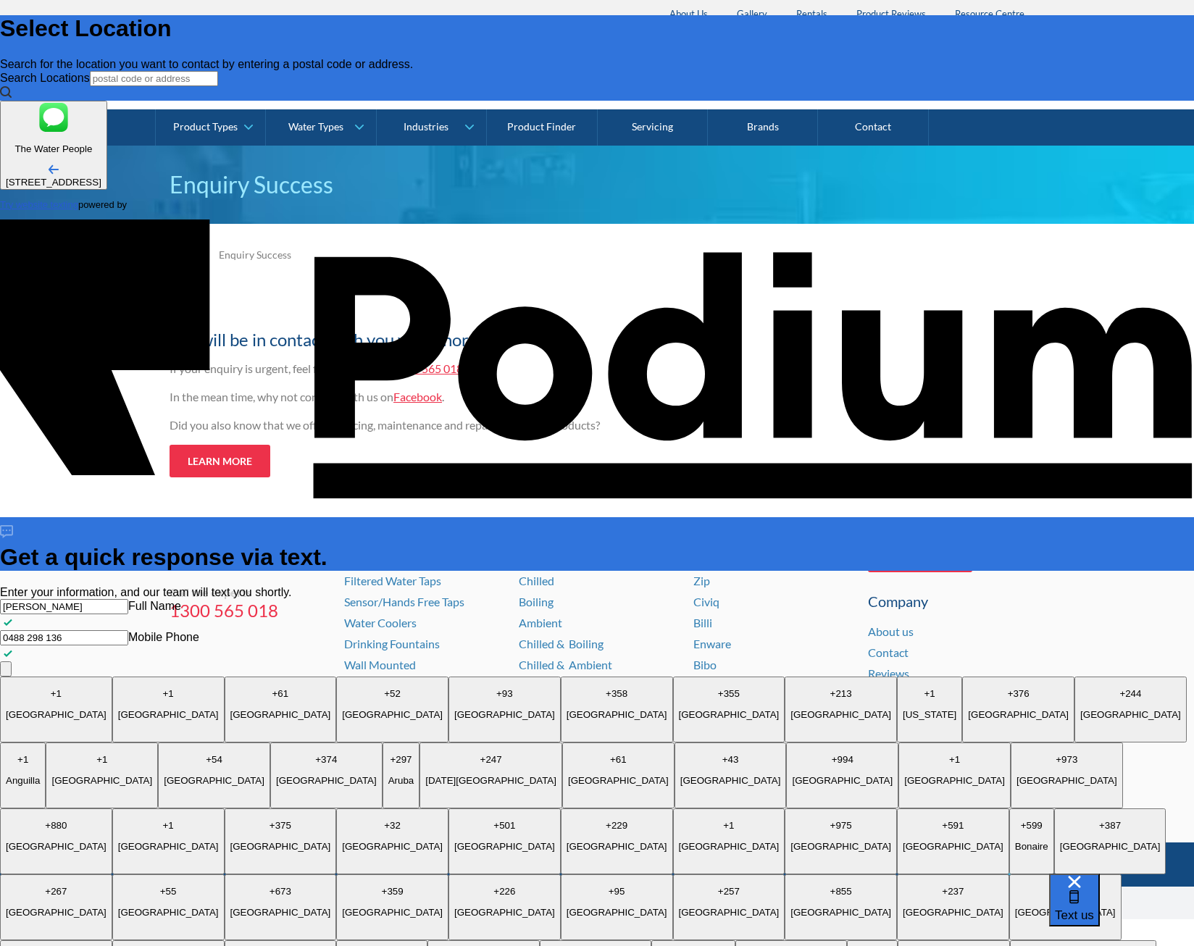
type textarea "Hi there, can I lea"
type textarea "x"
type textarea "Hi there, can I le"
type textarea "x"
type textarea "Hi there, can I"
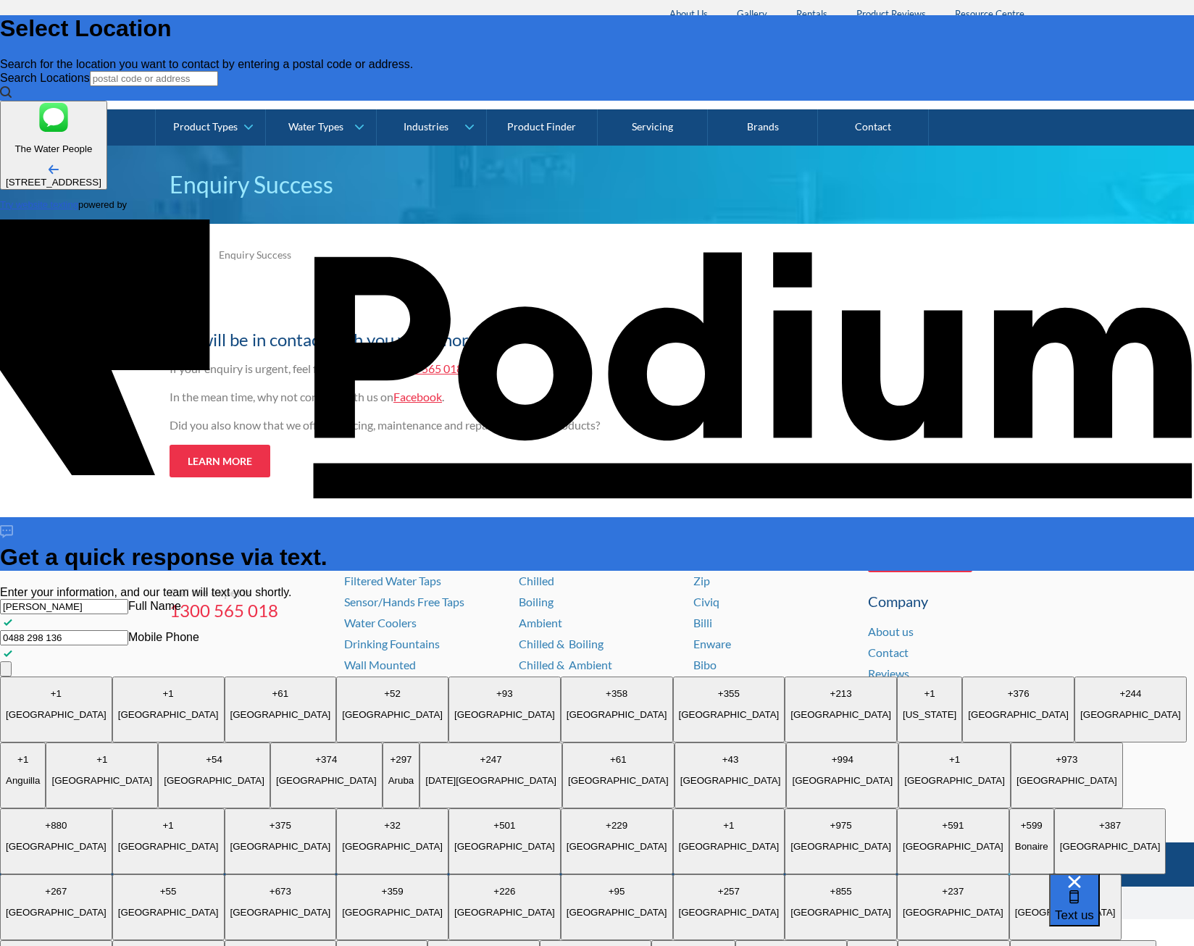
type textarea "x"
type textarea "Hi there, can I p"
type textarea "x"
type textarea "Hi there, can I ple"
type textarea "x"
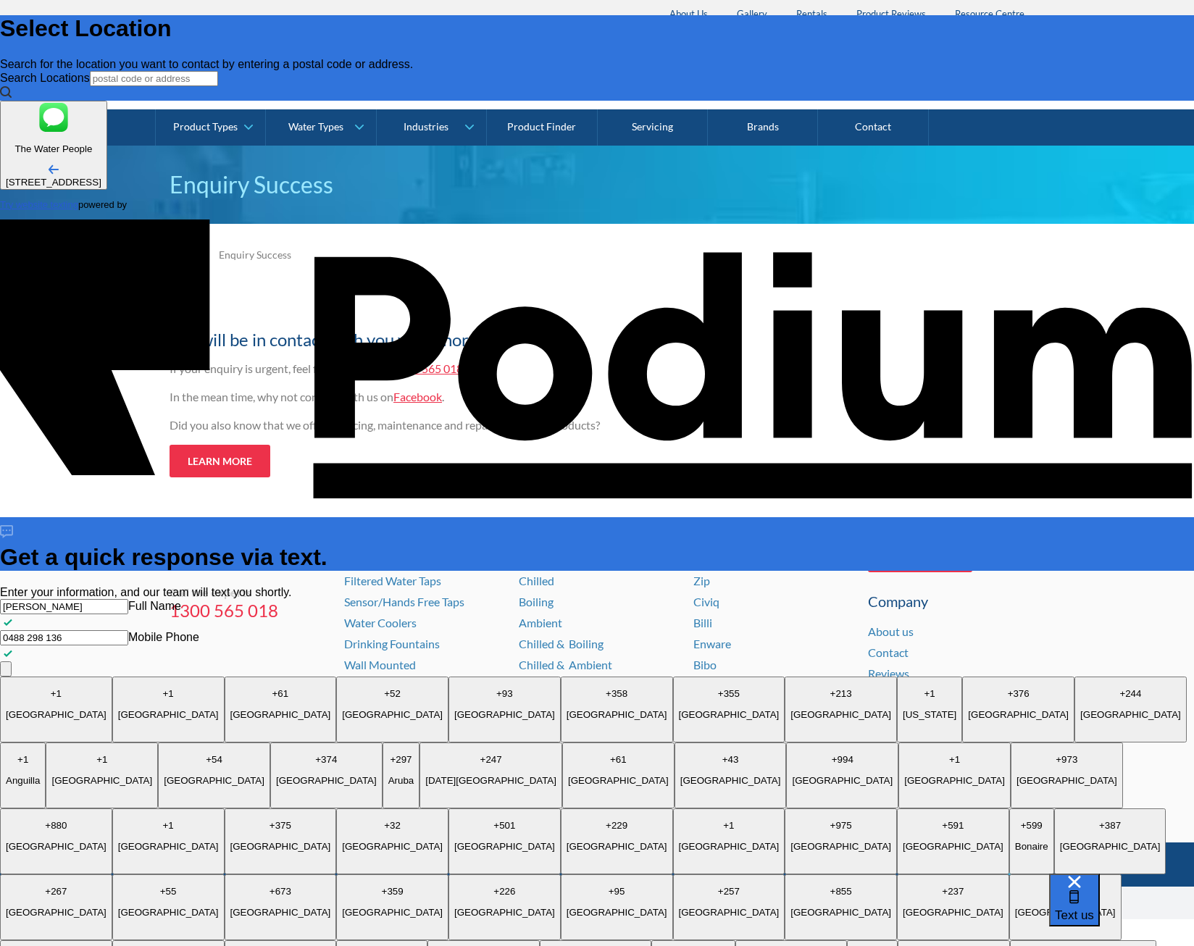
type textarea "Hi there, can I pleas"
type textarea "x"
type textarea "Hi there, can I please h"
type textarea "x"
type textarea "Hi there, can I please have"
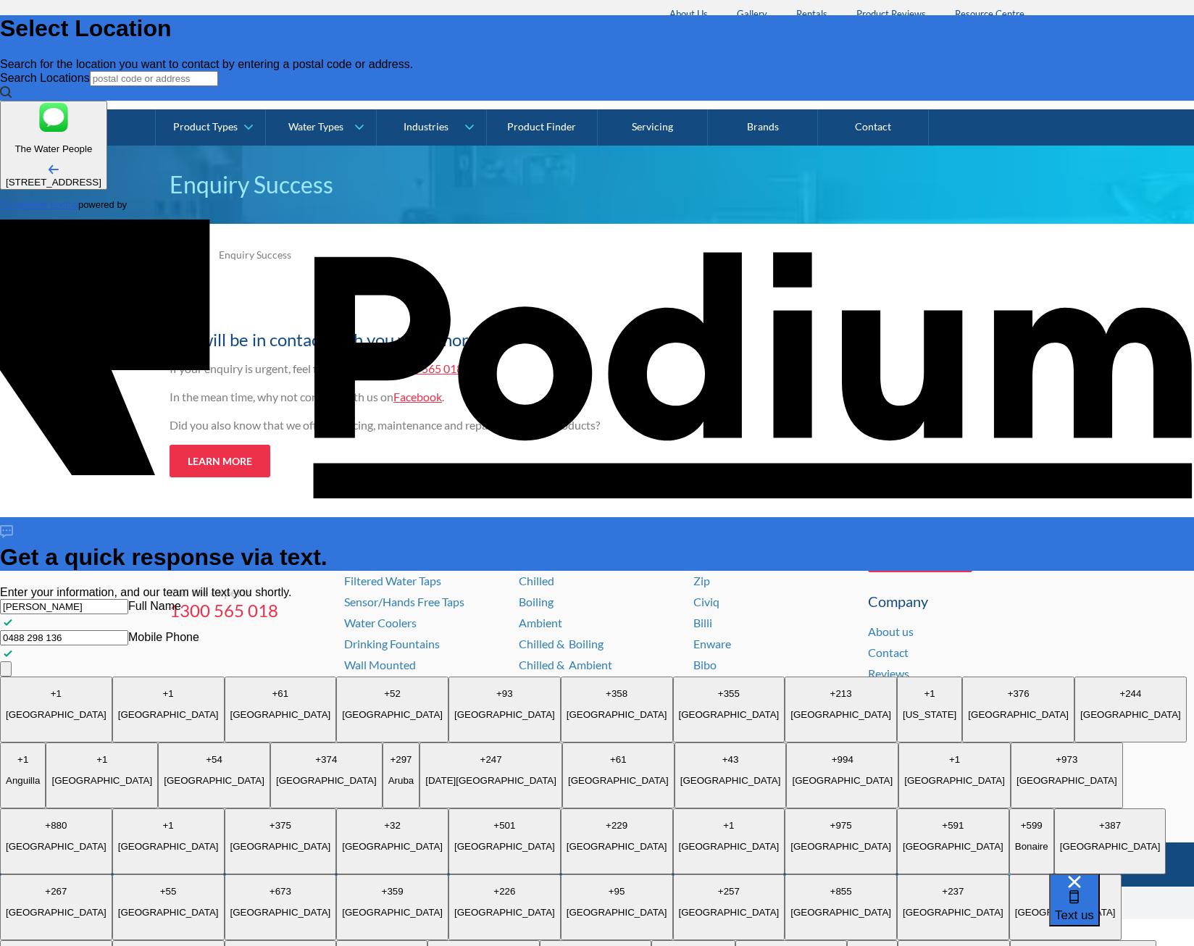
type textarea "x"
type textarea "Hi there, can I please have"
type textarea "x"
type textarea "Hi there, can I please have a"
type textarea "x"
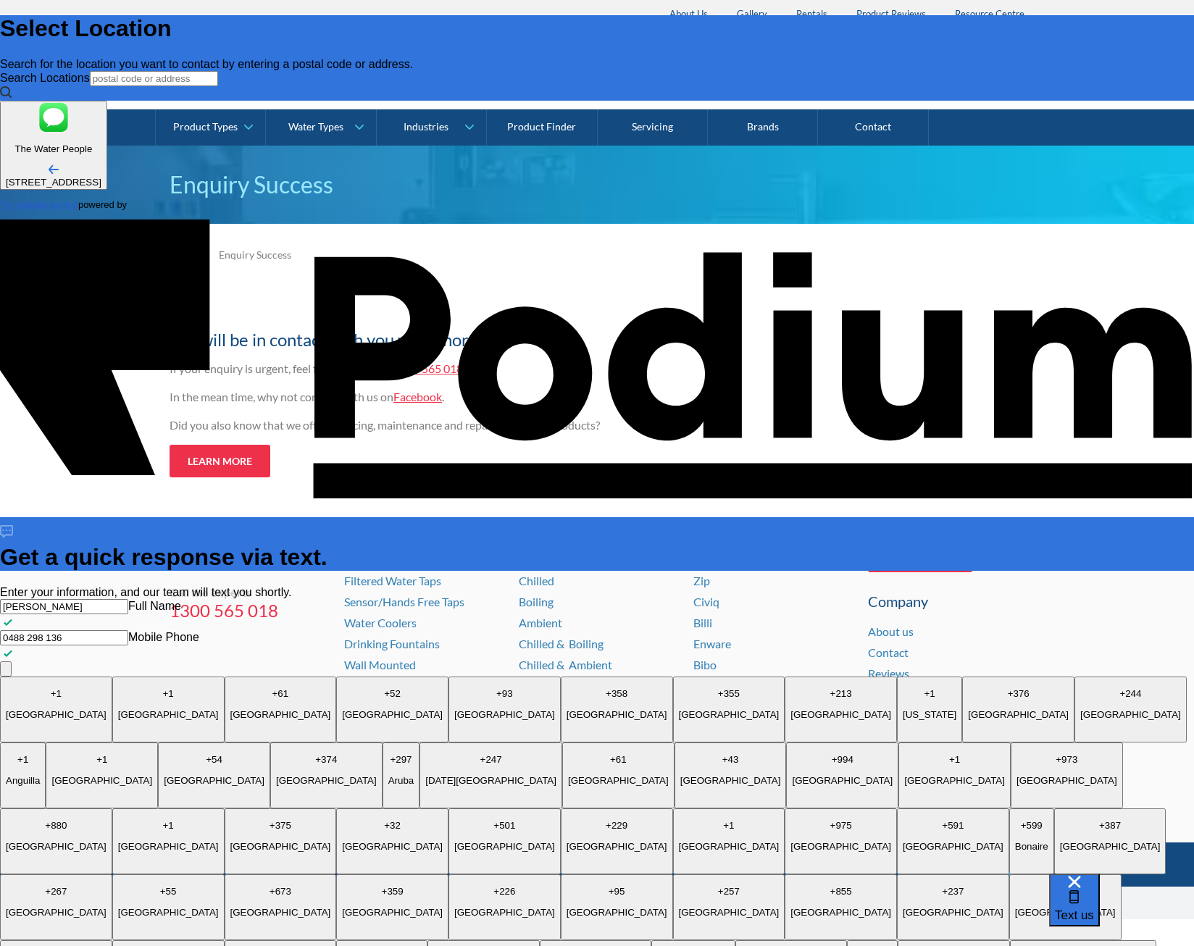
type textarea "Hi there, can I please have a q"
type textarea "x"
type textarea "Hi there, can I please have a quo"
type textarea "x"
type textarea "Hi there, can I please have a quote"
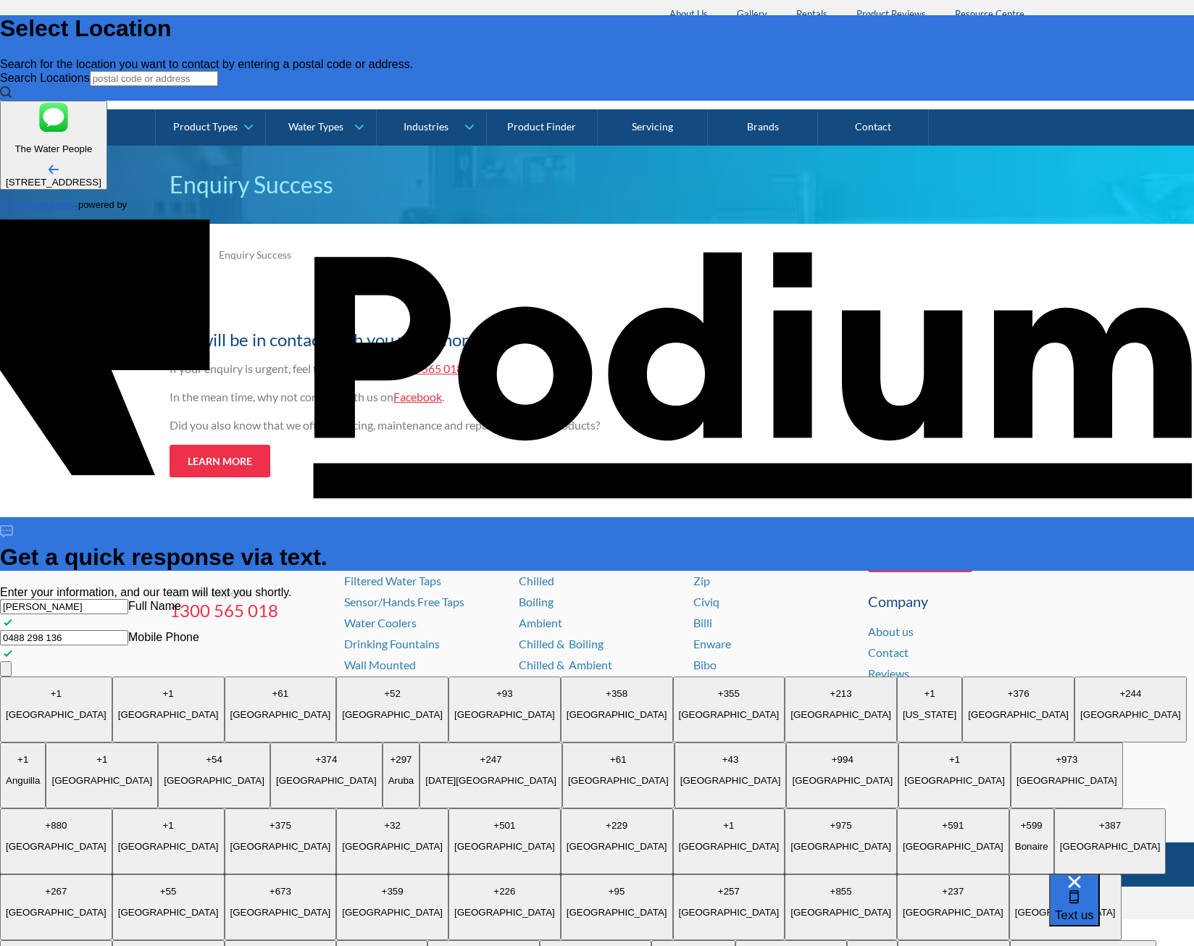
type textarea "x"
type textarea "Hi there, can I please have a quote fo"
type textarea "x"
type textarea "Hi there, can I please have a quote for"
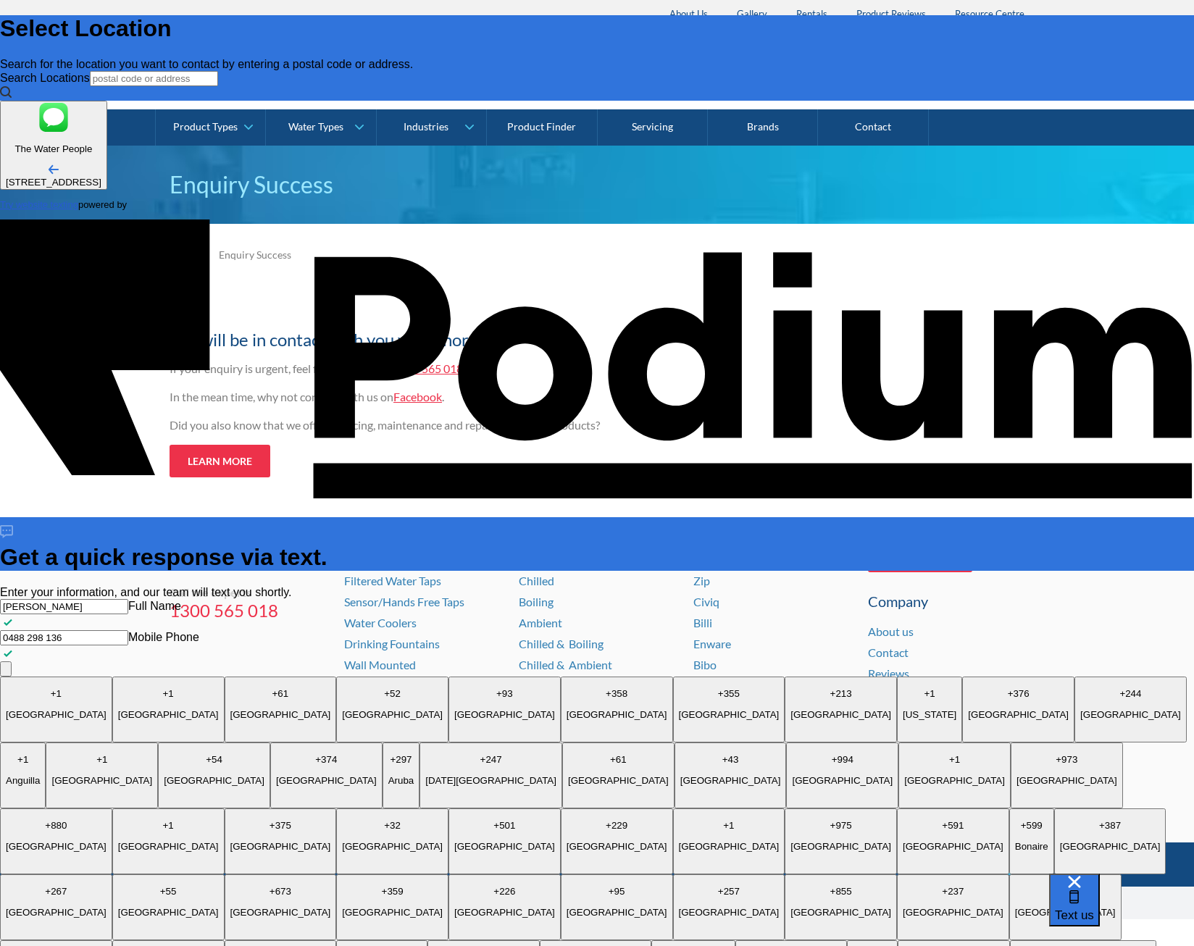
type textarea "x"
type textarea "Hi there, can I please have a quote for the"
type textarea "x"
type textarea "Hi there, can I please have a quote for the a"
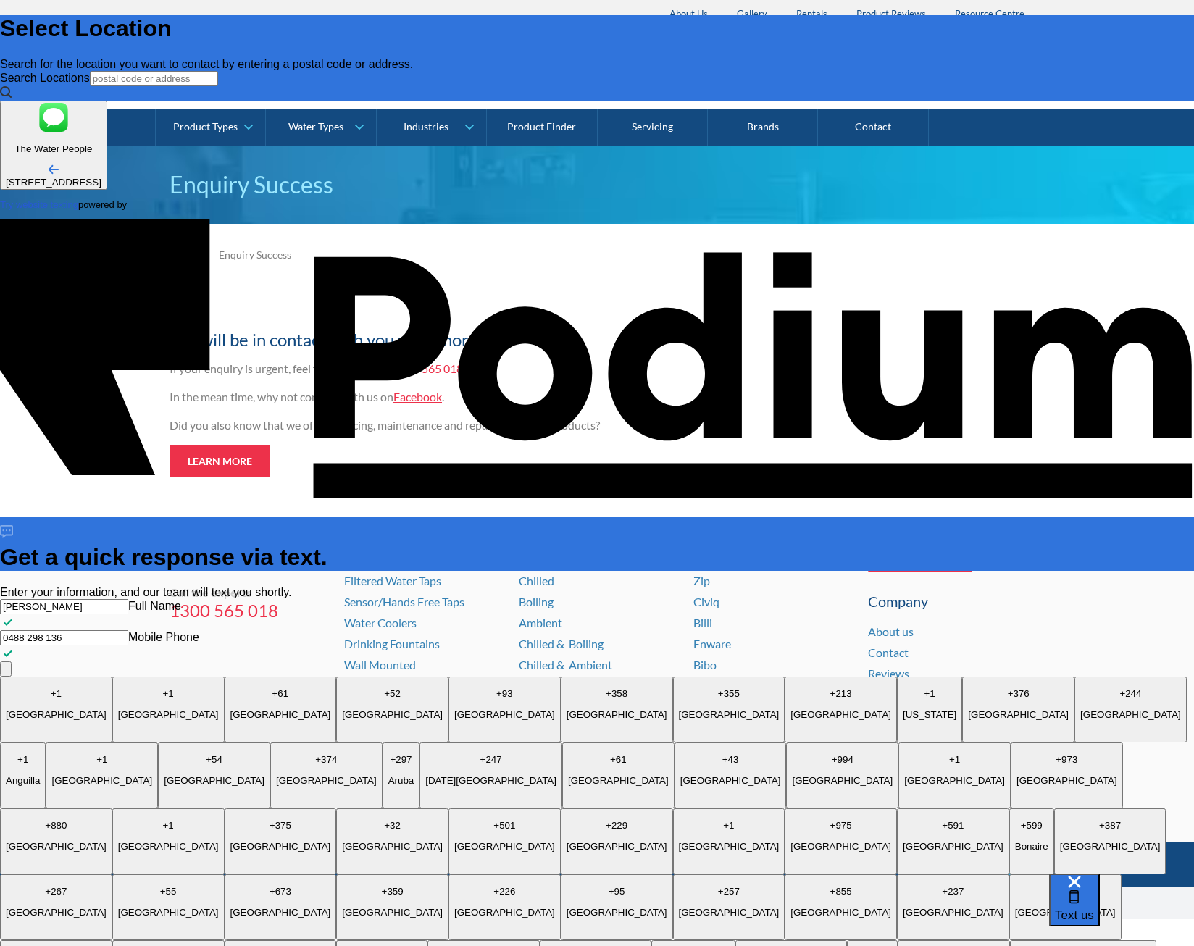
type textarea "x"
type textarea "Hi there, can I please have a quote for the abo"
type textarea "x"
type textarea "Hi there, can I please have a quote for the above"
type textarea "x"
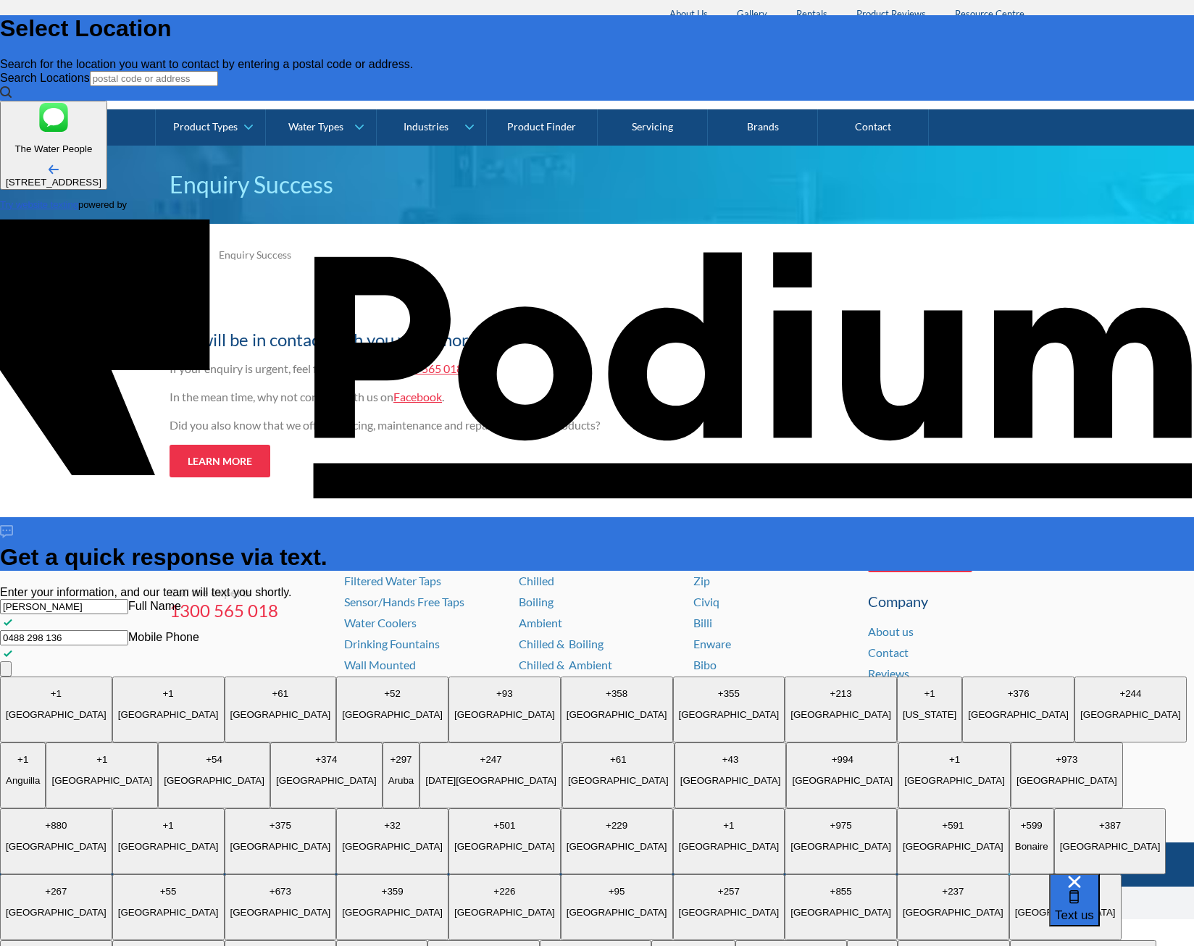
type textarea "Hi there, can I please have a quote for the above"
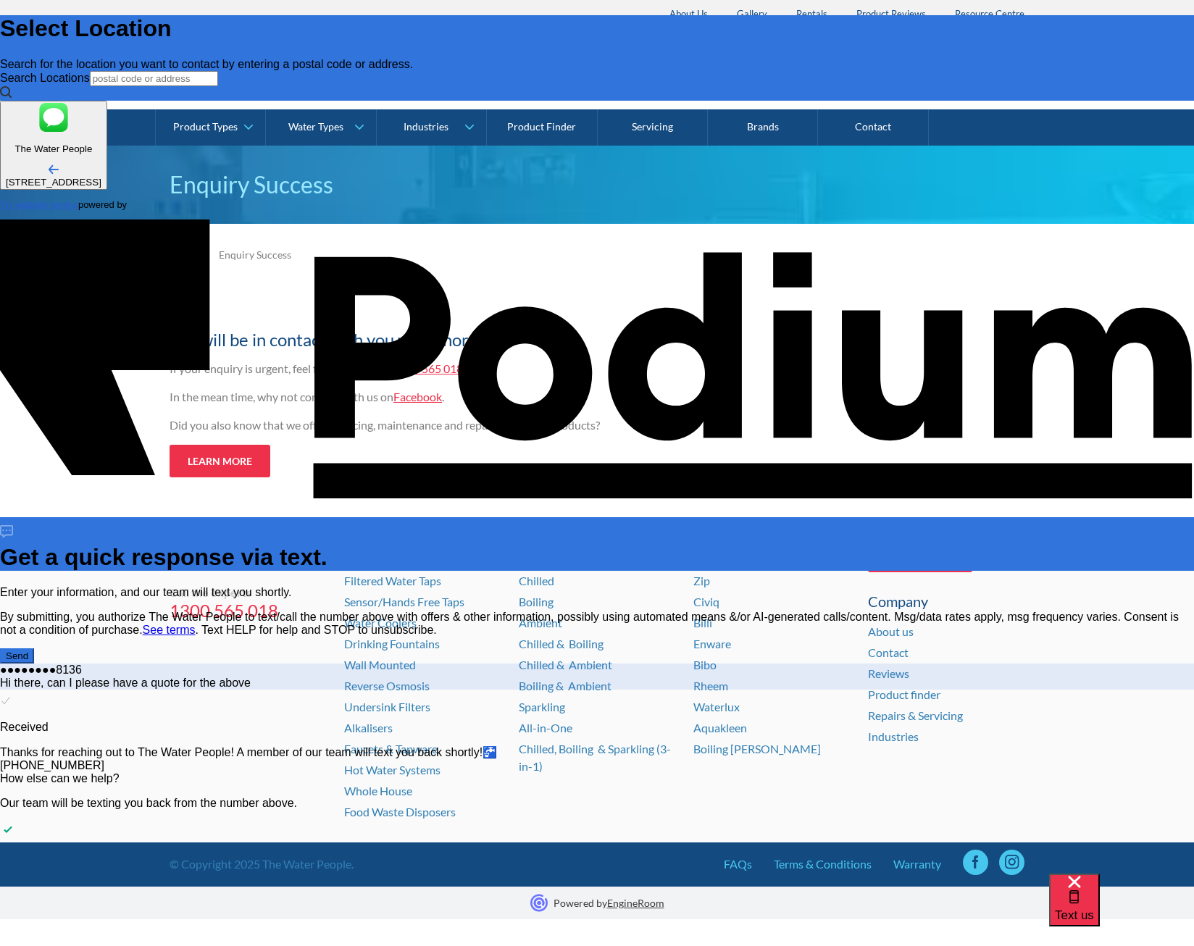
drag, startPoint x: 649, startPoint y: 445, endPoint x: 651, endPoint y: 454, distance: 9.7
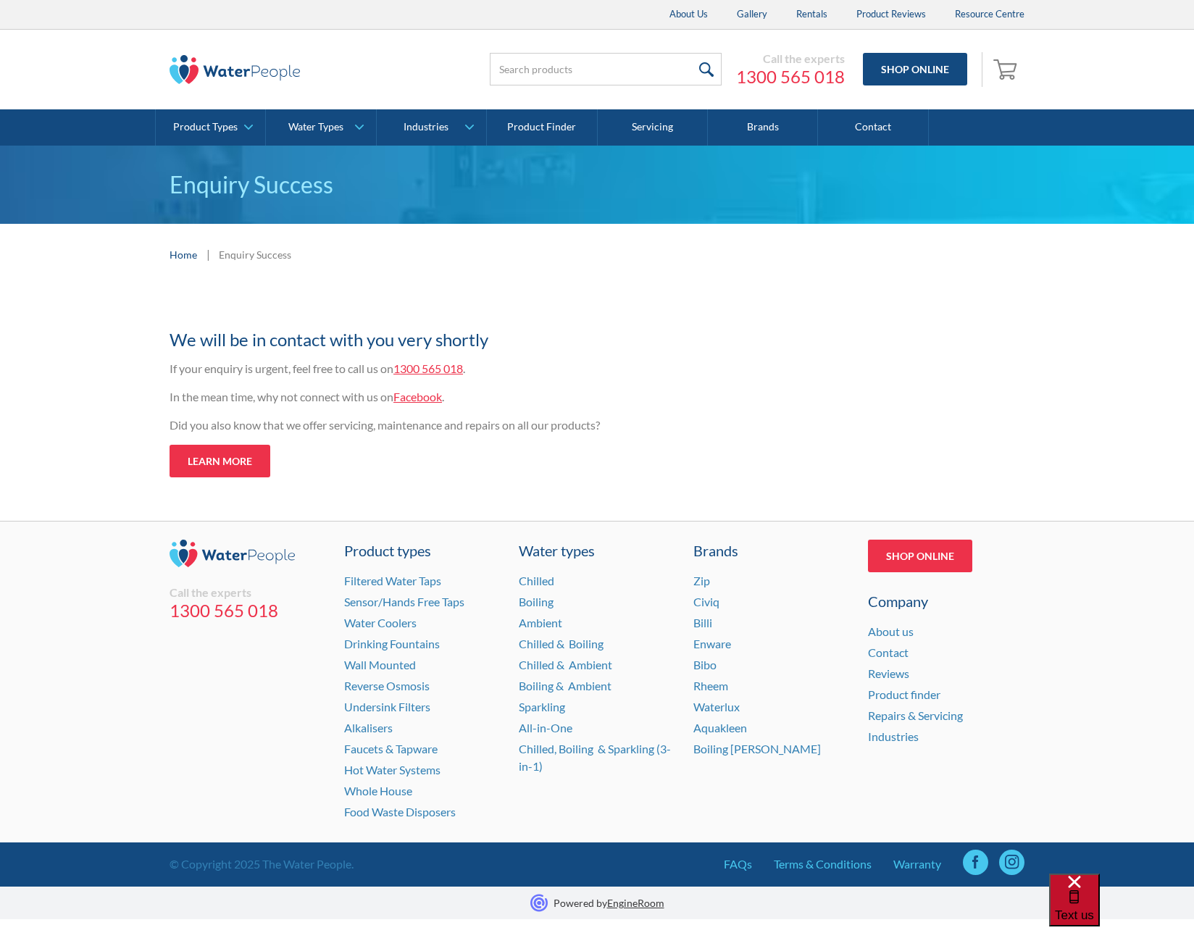
click at [1094, 892] on div "Text us" at bounding box center [1074, 900] width 39 height 49
click at [577, 130] on link "Product Finder" at bounding box center [542, 127] width 110 height 36
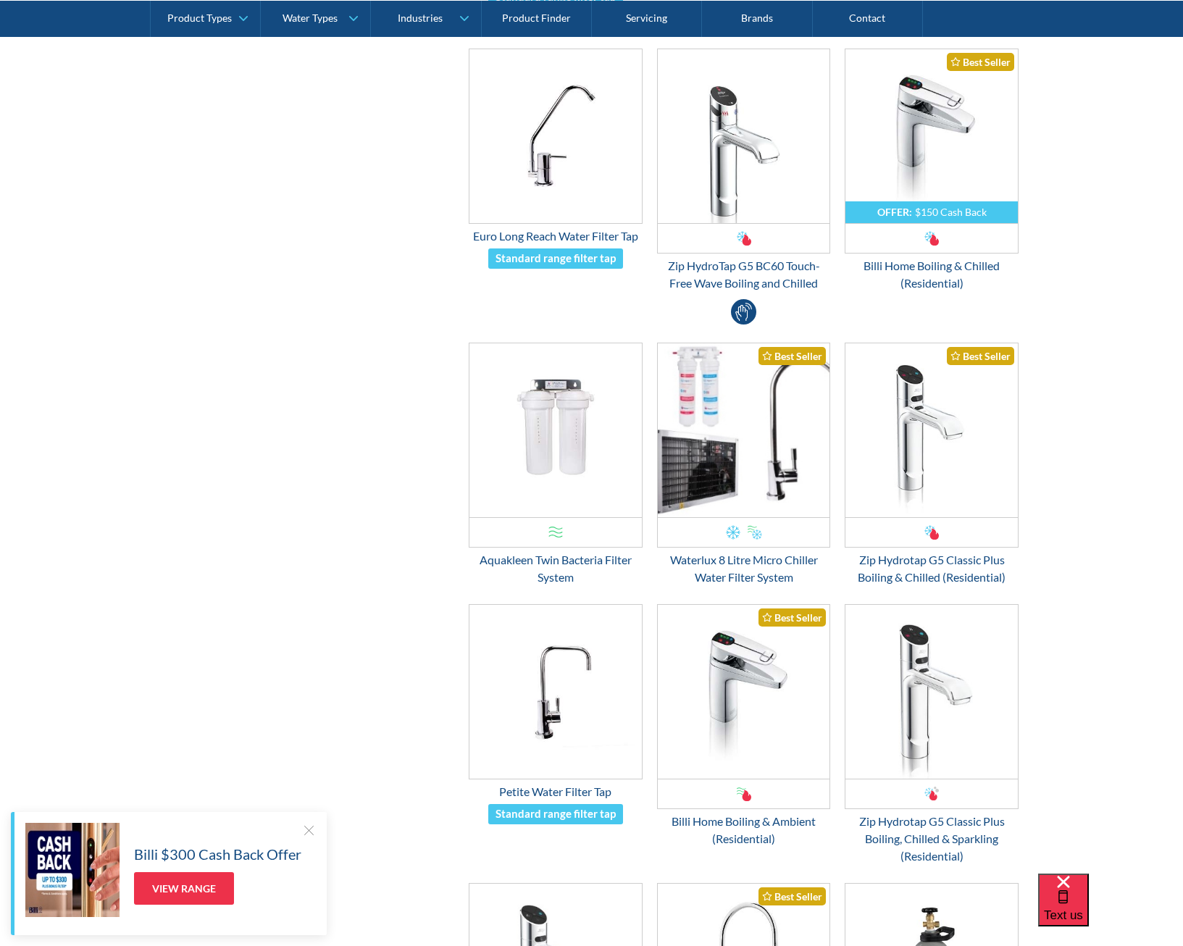
scroll to position [724, 0]
